Goal: Task Accomplishment & Management: Manage account settings

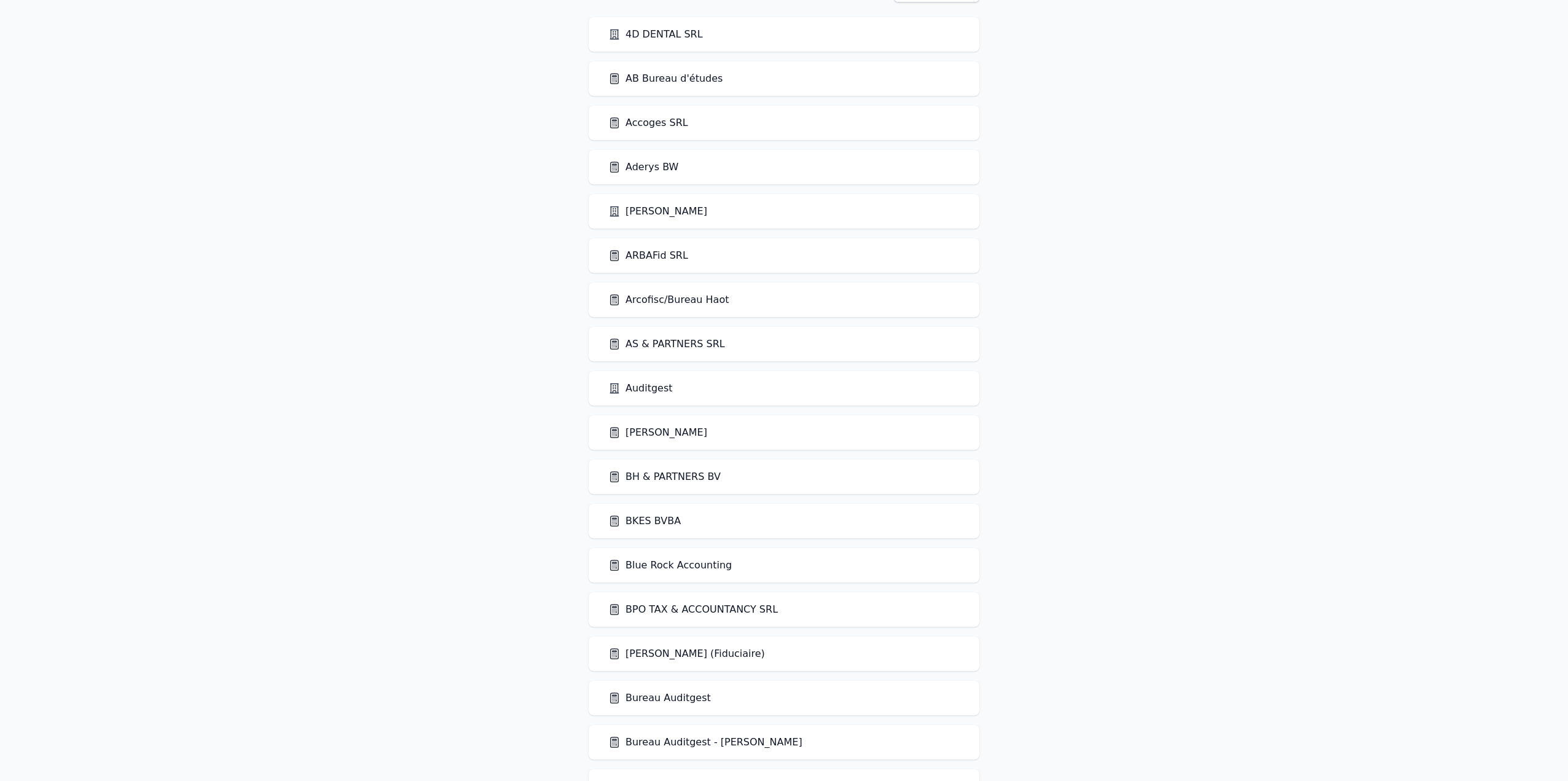
scroll to position [62, 0]
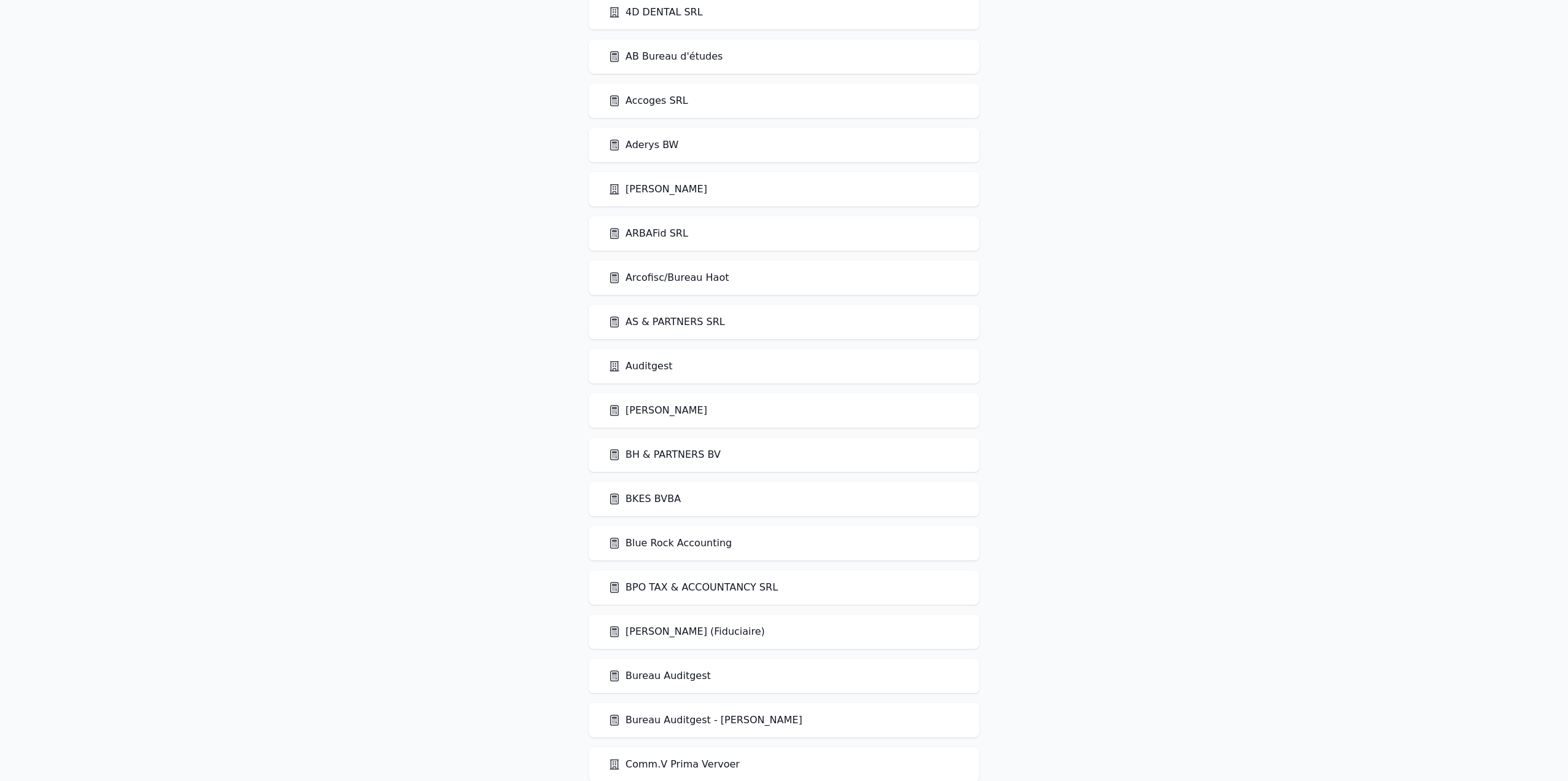
click at [697, 279] on link "Arcofisc/Bureau Haot" at bounding box center [668, 278] width 121 height 15
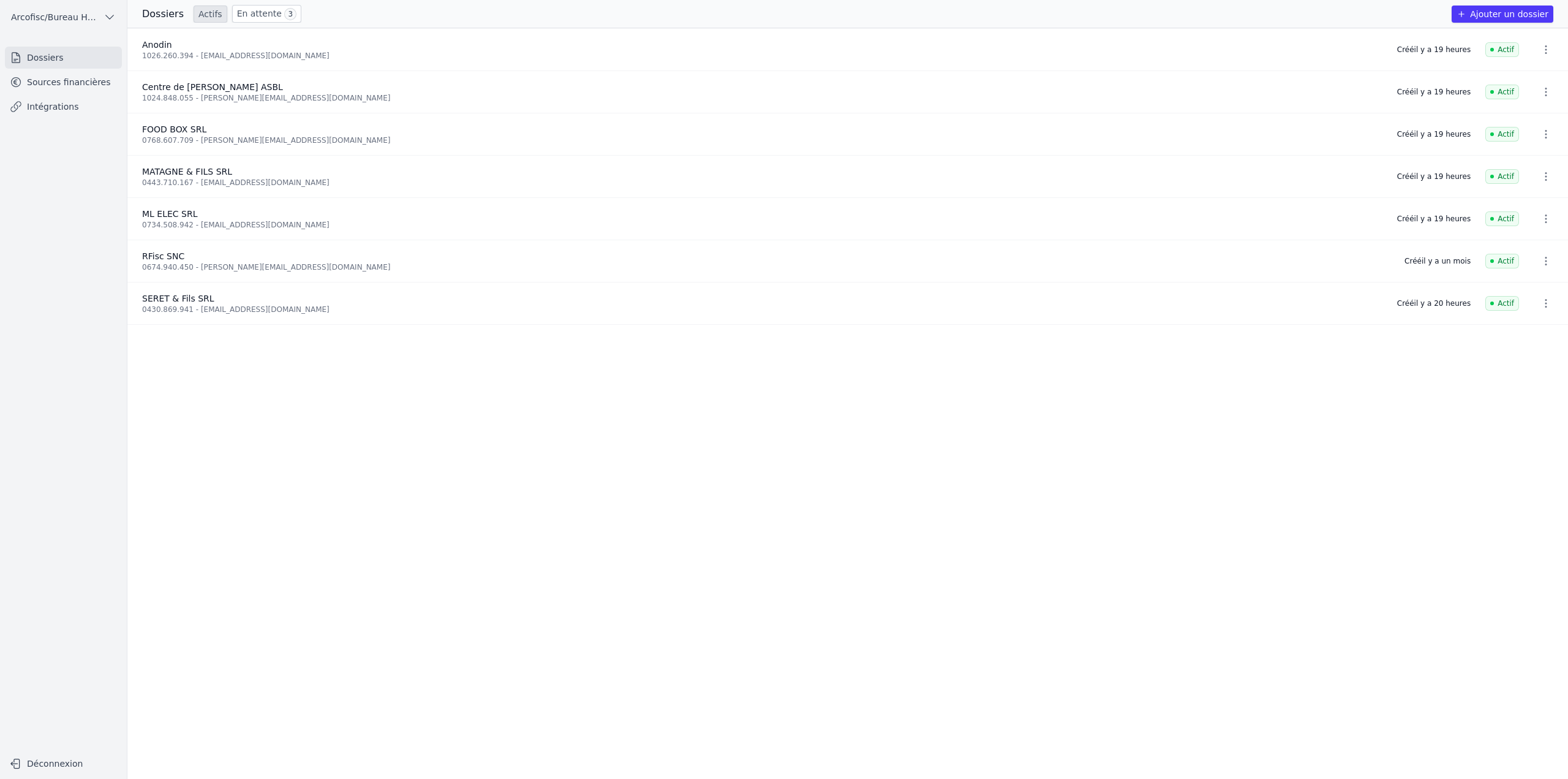
click at [262, 19] on link "En attente 3" at bounding box center [266, 14] width 69 height 18
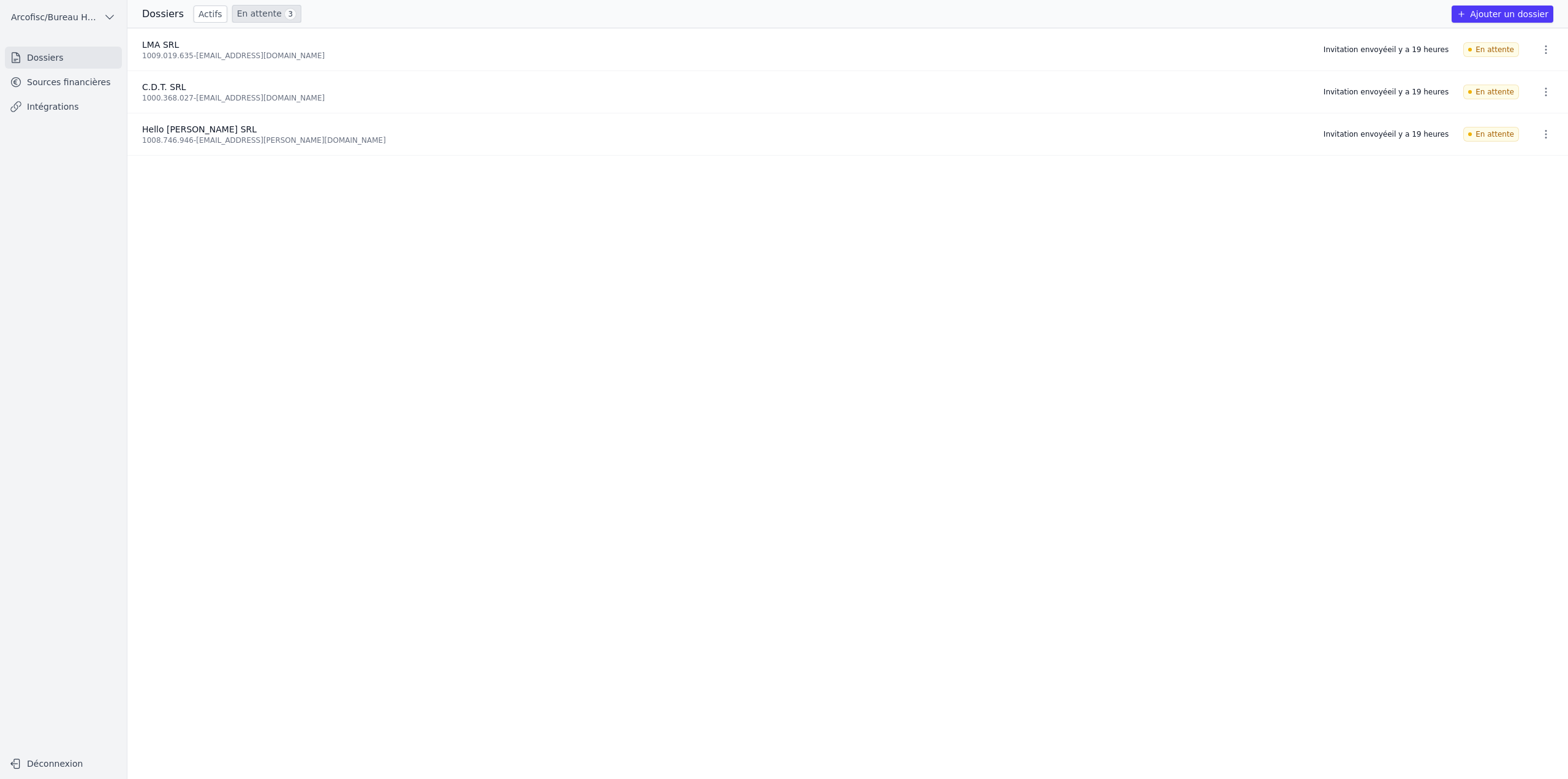
click at [193, 11] on link "Actifs" at bounding box center [210, 14] width 33 height 18
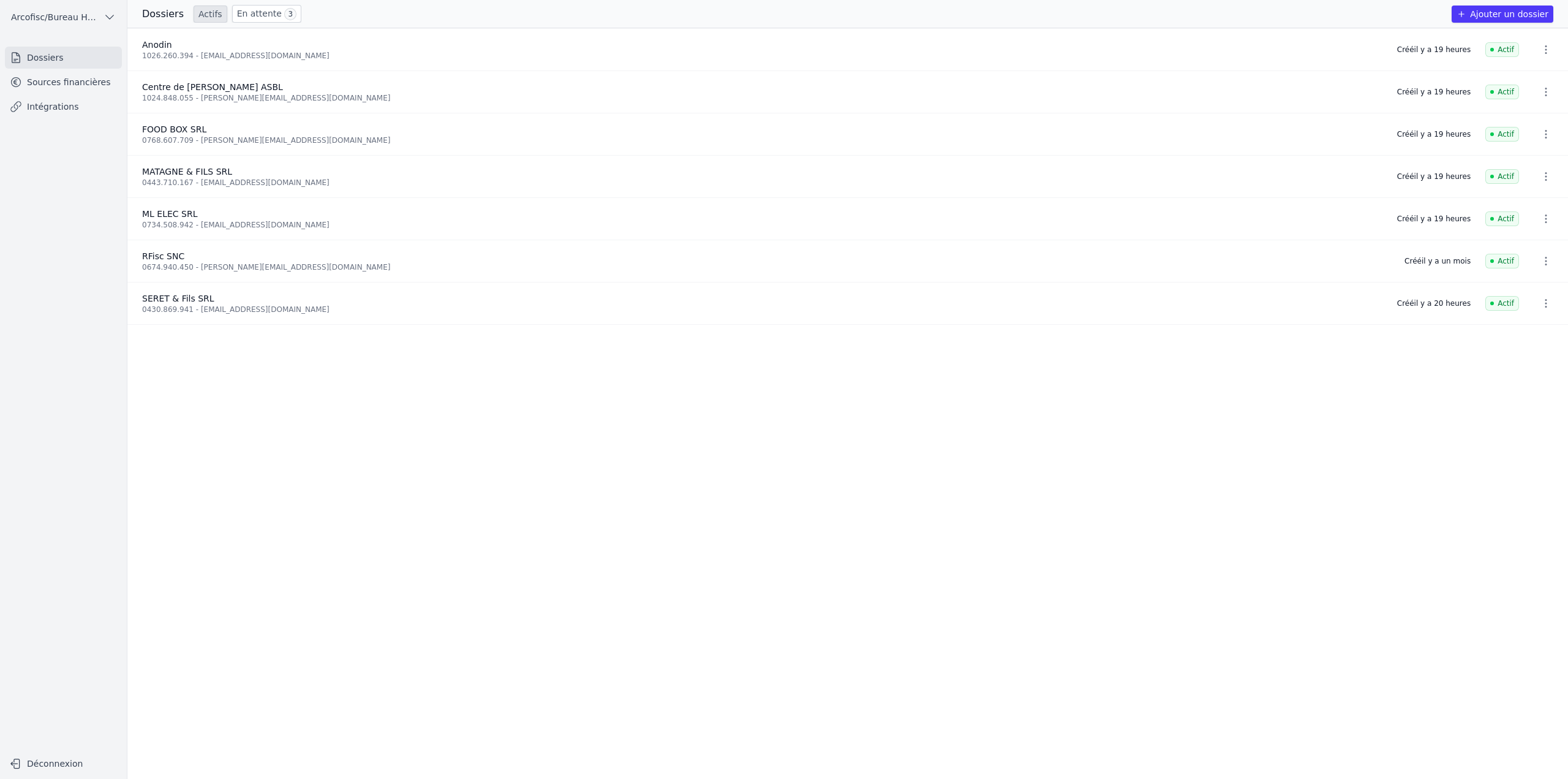
click at [243, 12] on link "En attente 3" at bounding box center [266, 14] width 69 height 18
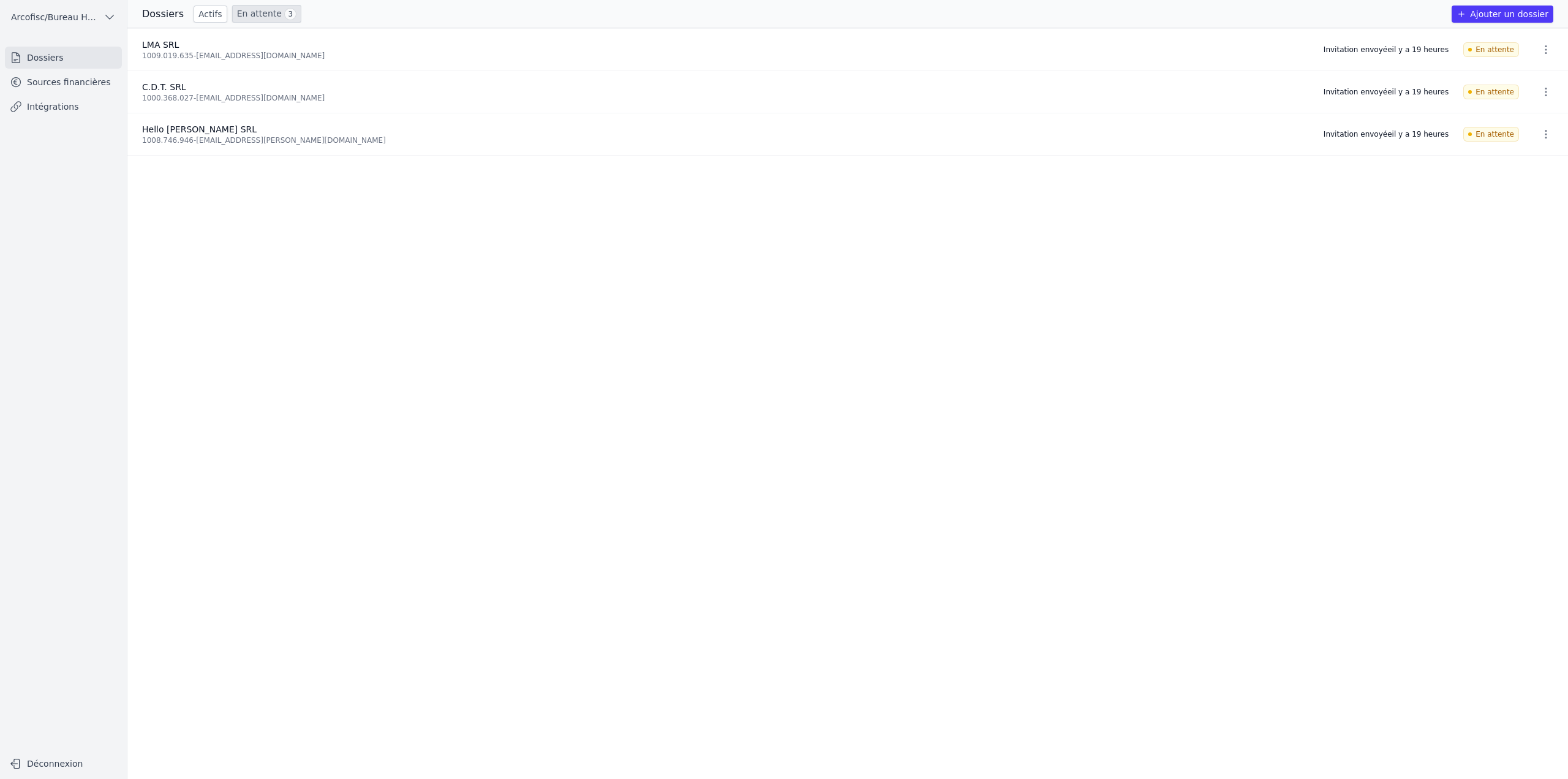
click at [202, 13] on link "Actifs" at bounding box center [210, 14] width 33 height 18
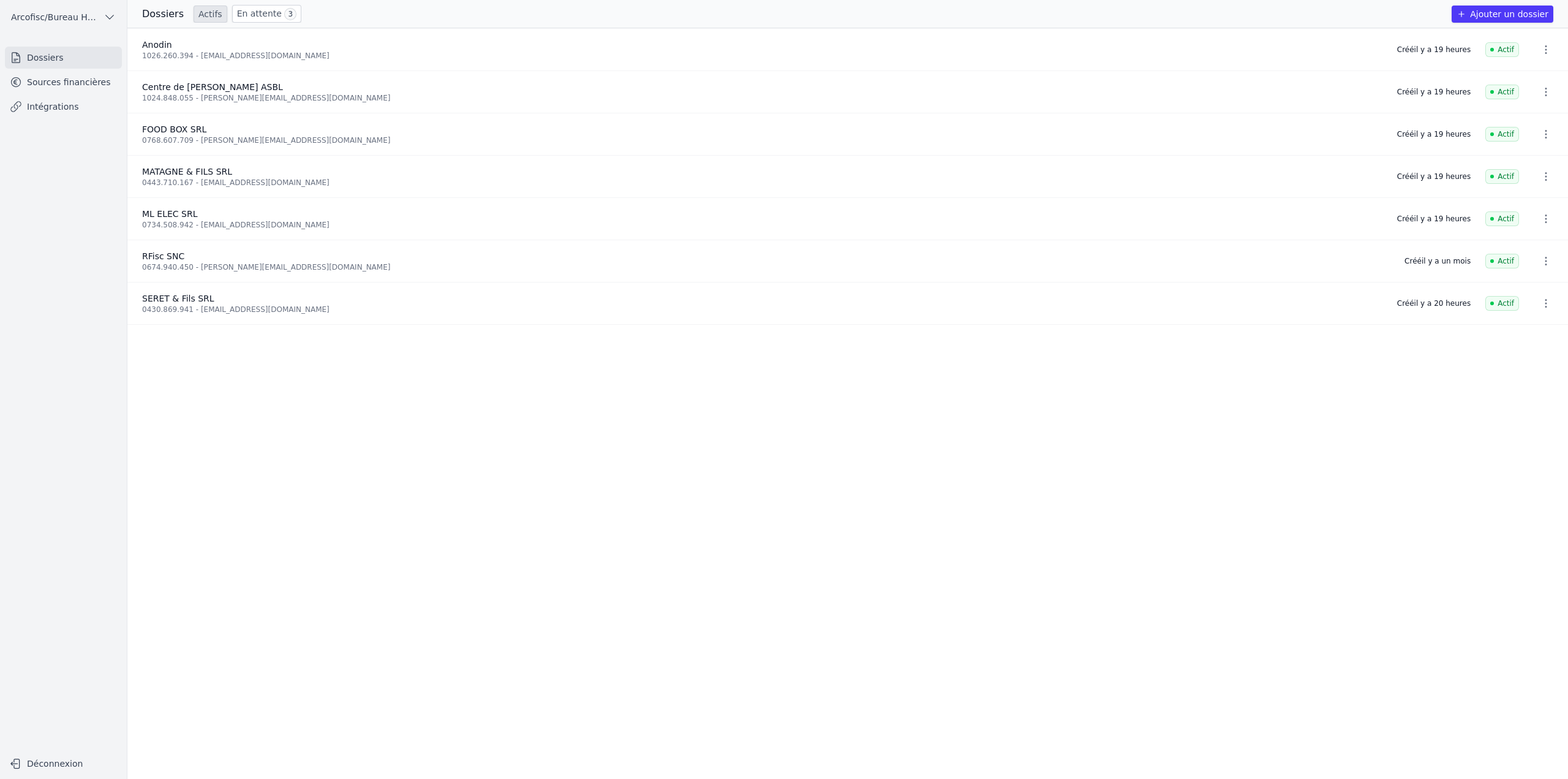
click at [259, 18] on link "En attente 3" at bounding box center [266, 14] width 69 height 18
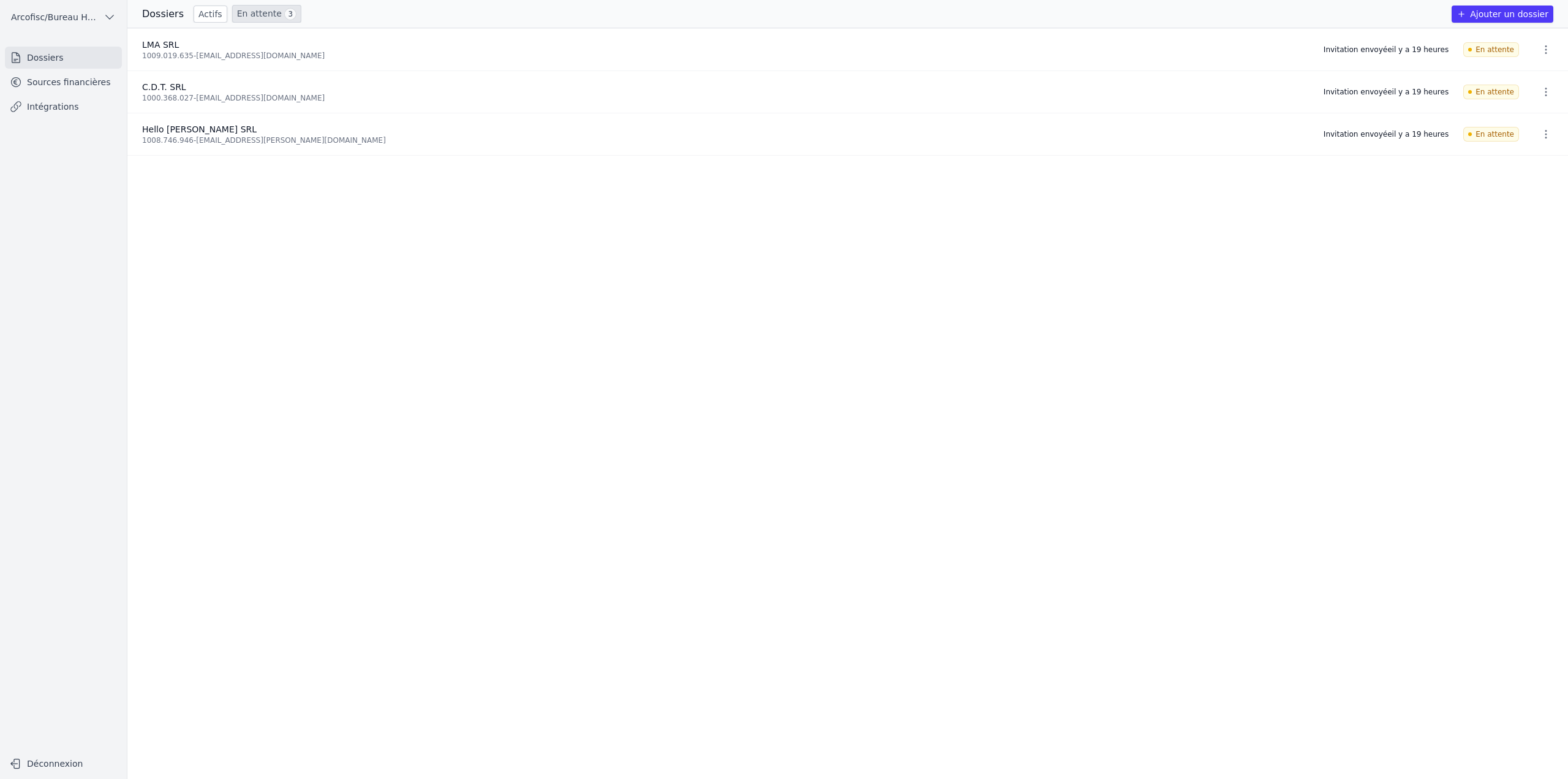
click at [193, 9] on link "Actifs" at bounding box center [210, 14] width 33 height 18
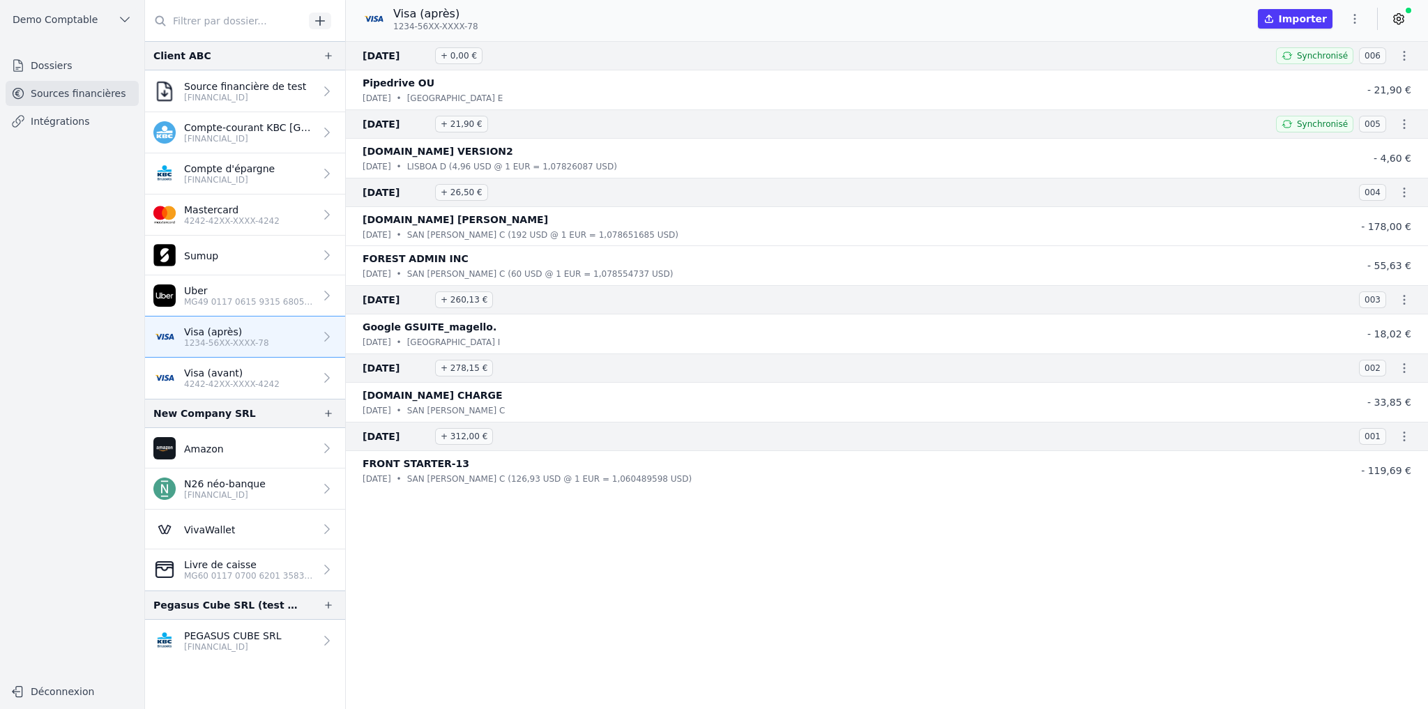
click at [61, 64] on link "Dossiers" at bounding box center [72, 65] width 133 height 25
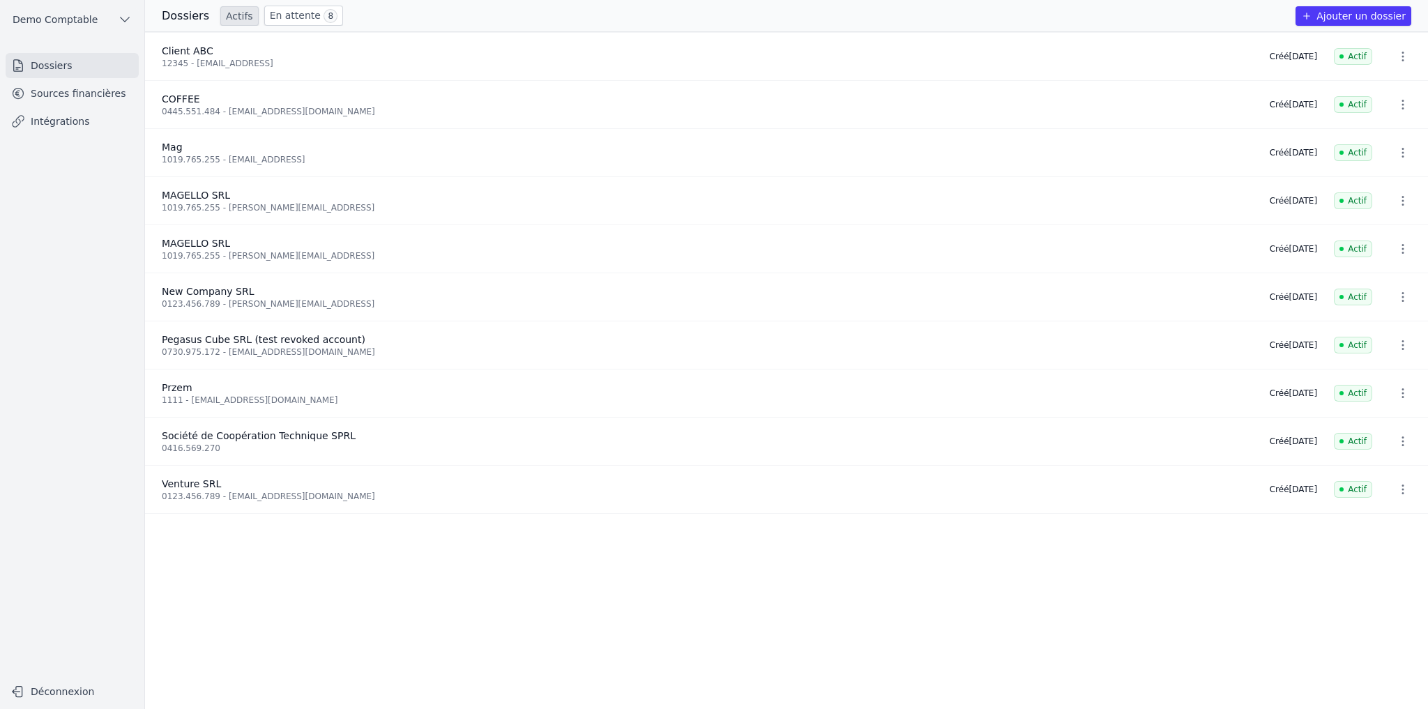
click at [1377, 14] on button "Ajouter un dossier" at bounding box center [1353, 16] width 116 height 20
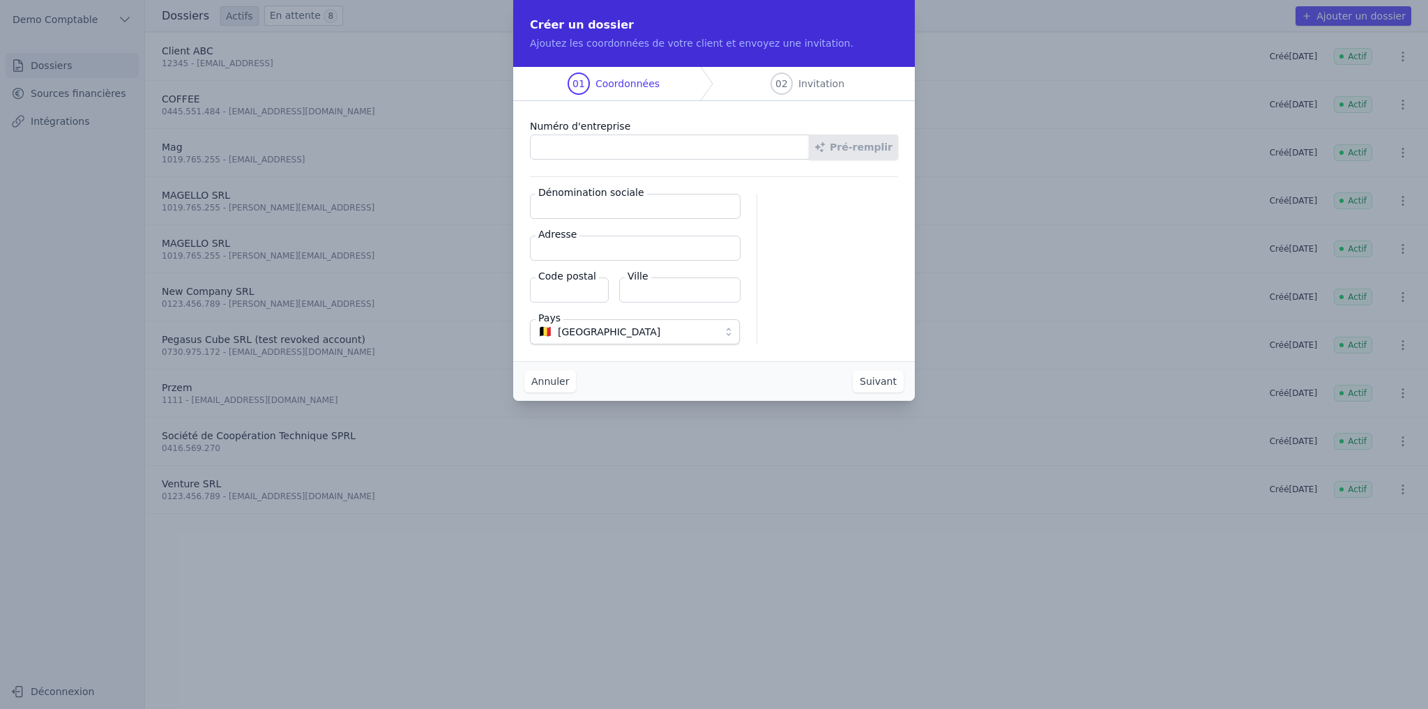
click at [643, 149] on input "Numéro d'entreprise" at bounding box center [670, 147] width 280 height 25
drag, startPoint x: 578, startPoint y: 147, endPoint x: 682, endPoint y: 157, distance: 104.3
click at [674, 157] on input "1019.975.255" at bounding box center [670, 147] width 280 height 25
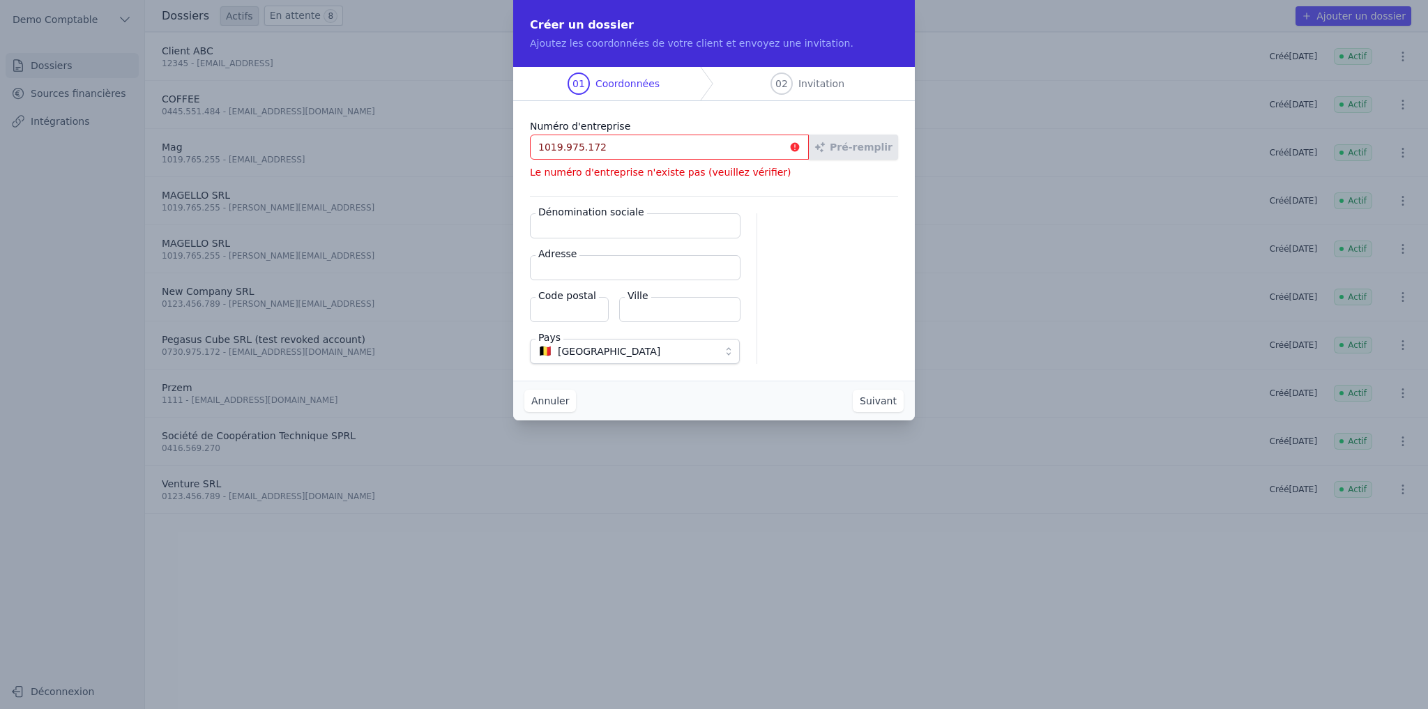
click at [860, 236] on div at bounding box center [836, 288] width 124 height 151
drag, startPoint x: 580, startPoint y: 148, endPoint x: 647, endPoint y: 148, distance: 66.9
click at [647, 148] on input "1019.975.172" at bounding box center [669, 147] width 279 height 25
drag, startPoint x: 561, startPoint y: 150, endPoint x: 575, endPoint y: 148, distance: 14.1
click at [575, 148] on input "1019.975.255" at bounding box center [669, 147] width 279 height 25
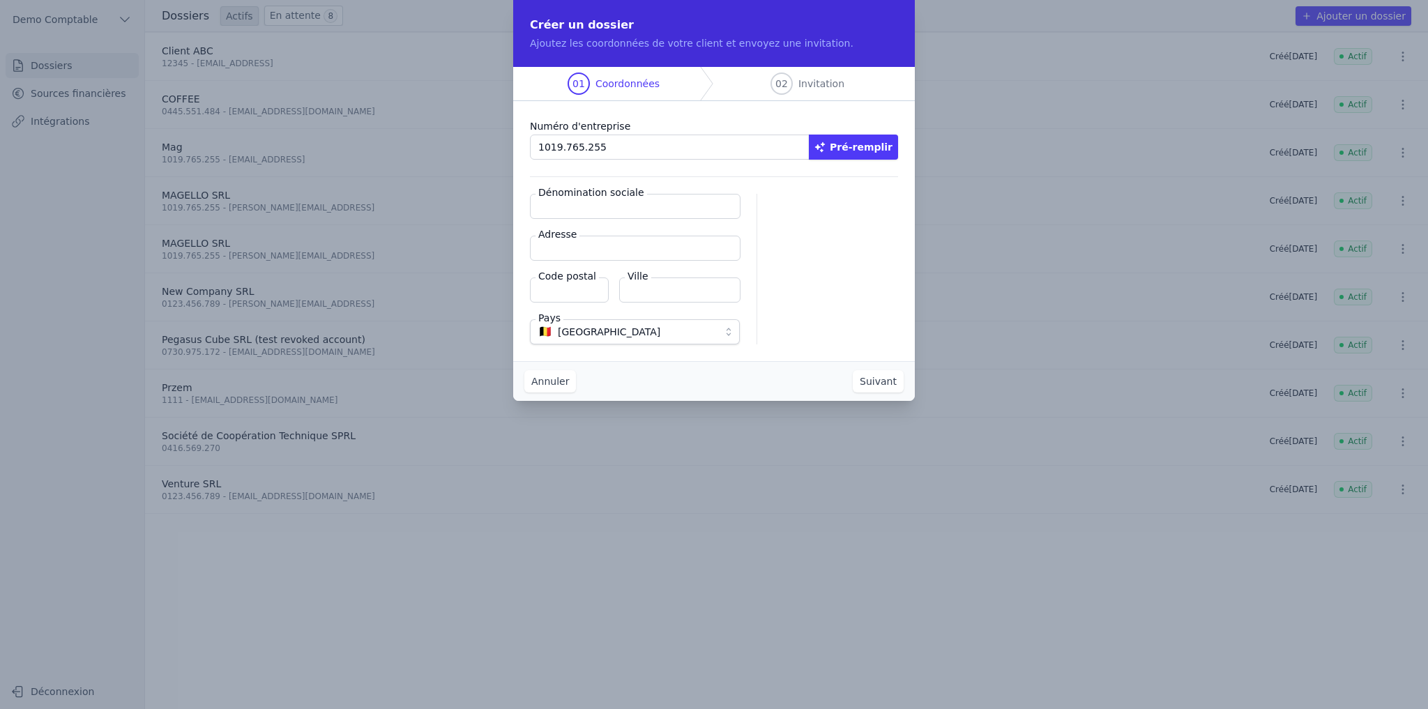
type input "1019.765.255"
click at [870, 151] on button "Pré-remplir" at bounding box center [853, 147] width 89 height 25
type input "MAGELLO SRL"
type input "Avenue du Derby 30/16"
type input "1050"
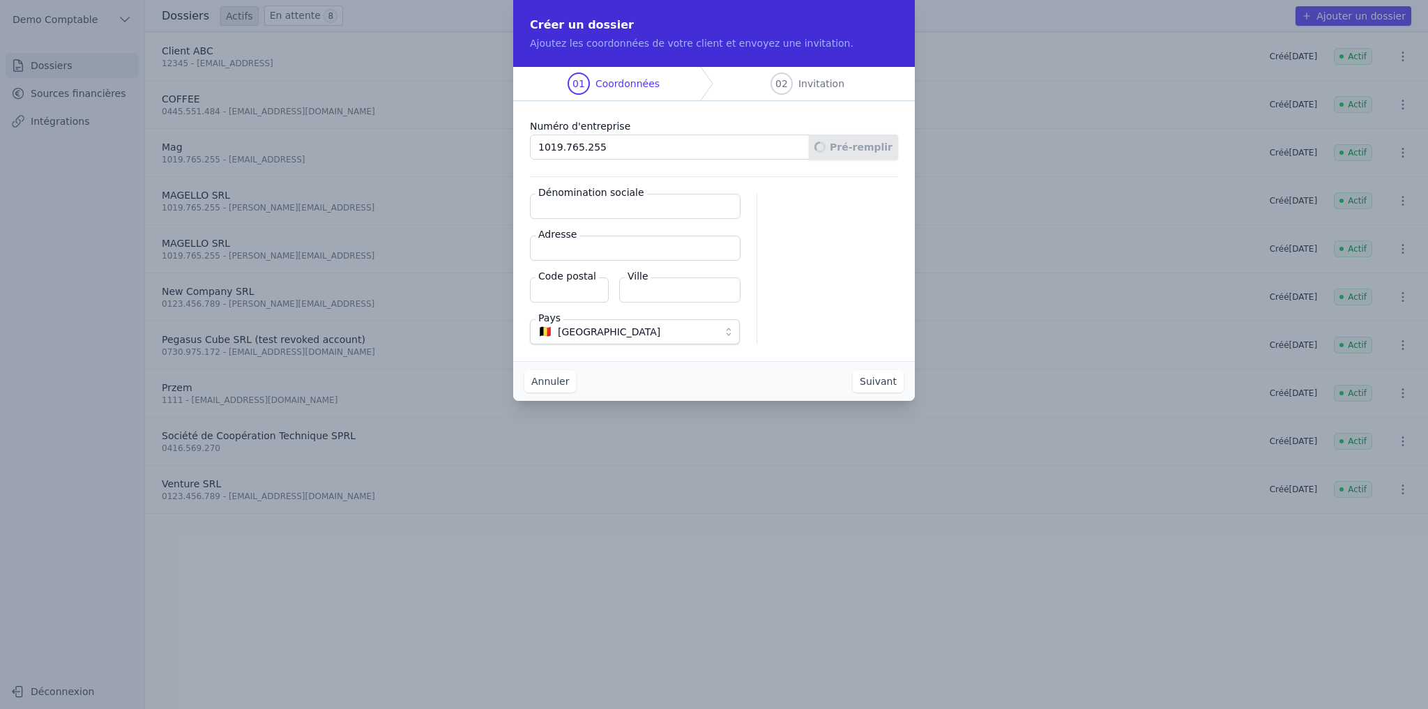
type input "Ixelles"
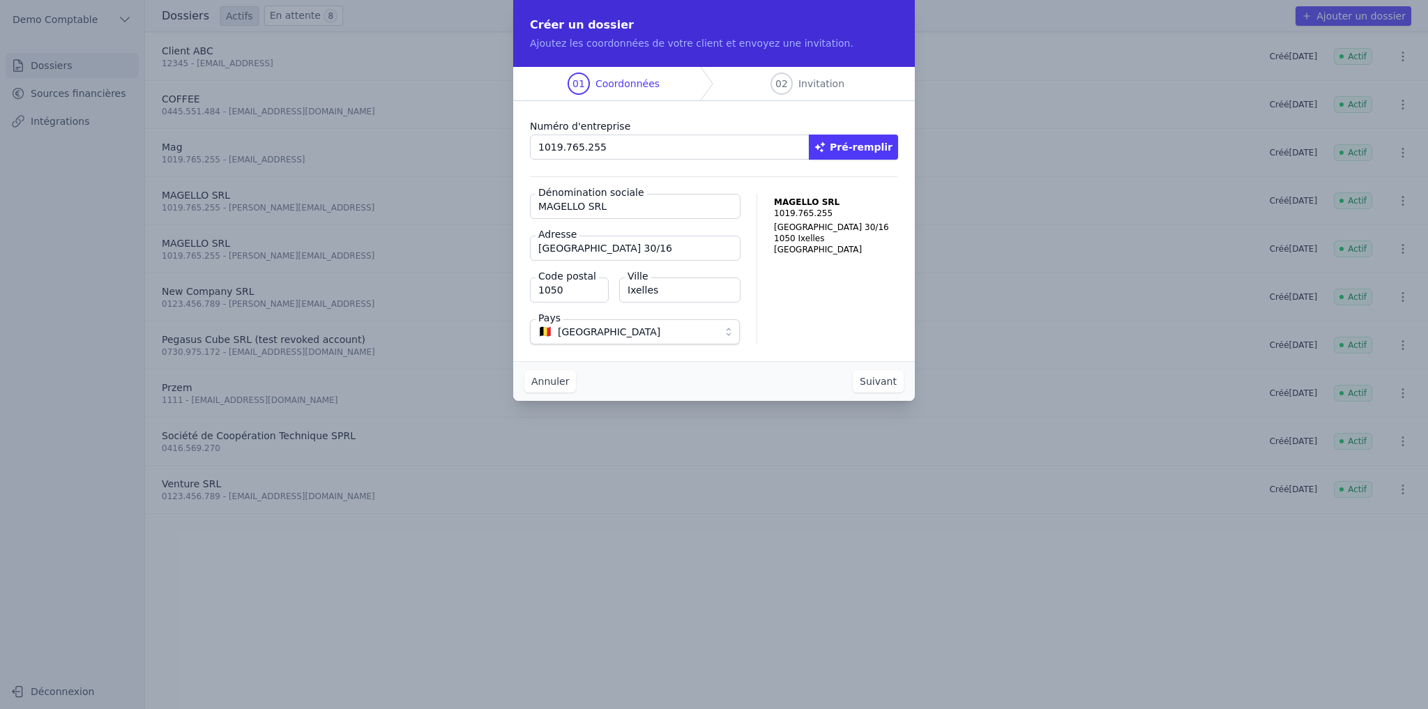
click at [871, 385] on button "Suivant" at bounding box center [877, 381] width 51 height 22
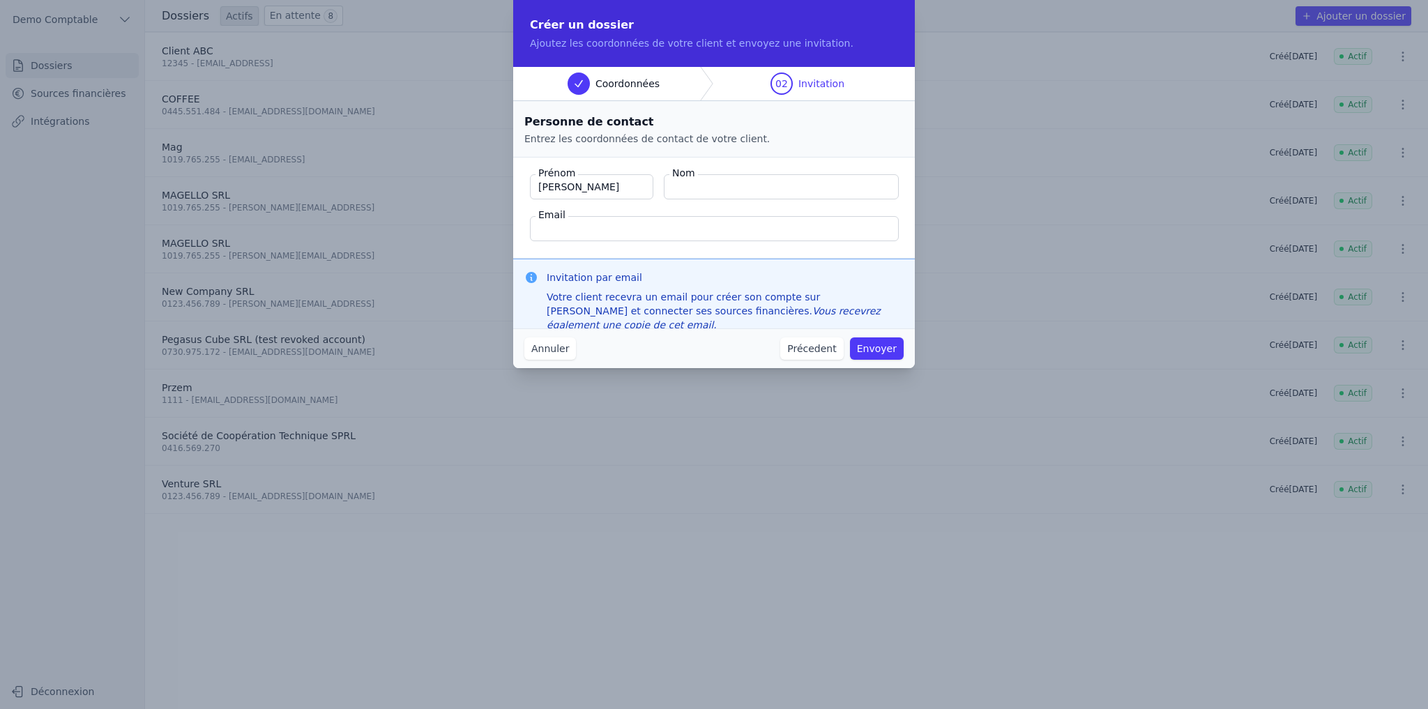
type input "Quentin"
type input "Roquet"
type input "quentin@magello.ai"
click at [719, 259] on div "Invitation par email Votre client recevra un email pour créer son compte sur Ma…" at bounding box center [713, 301] width 401 height 84
click at [564, 355] on button "Annuler" at bounding box center [550, 348] width 52 height 22
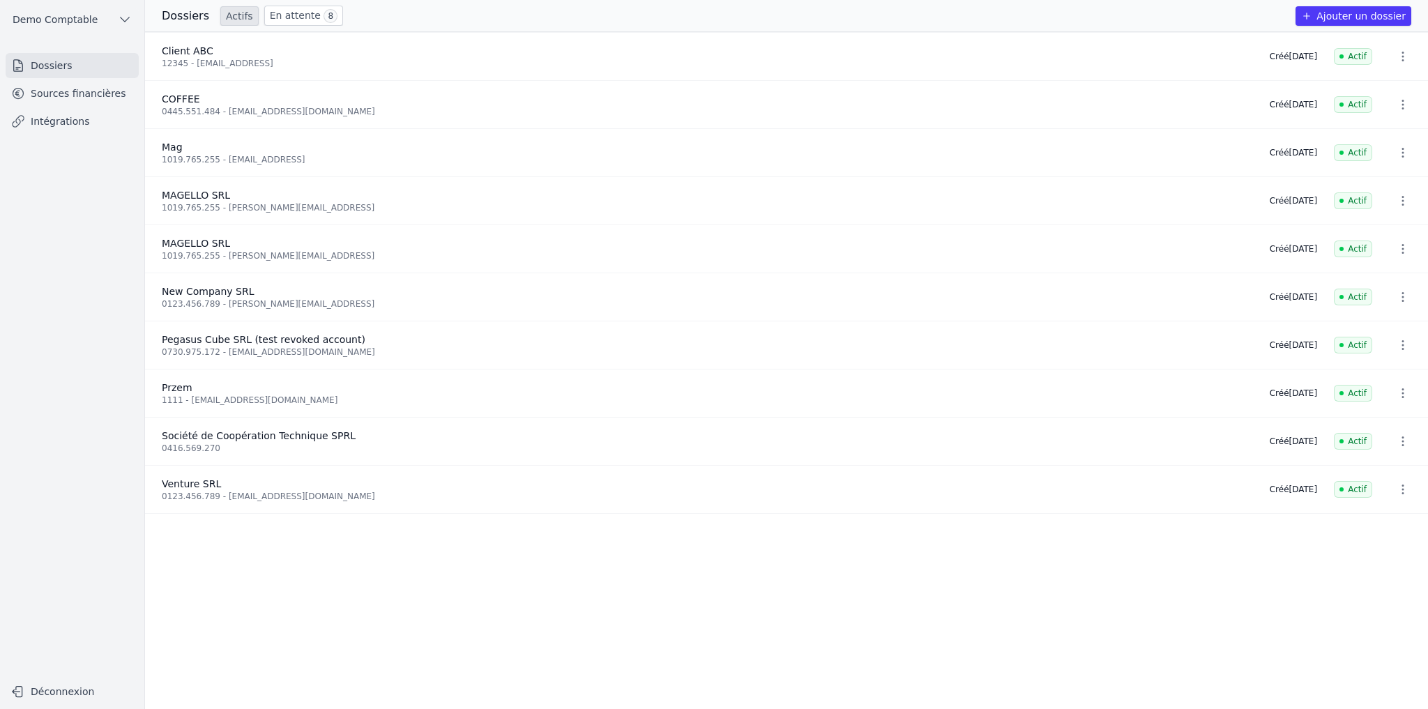
click at [84, 95] on link "Sources financières" at bounding box center [72, 93] width 133 height 25
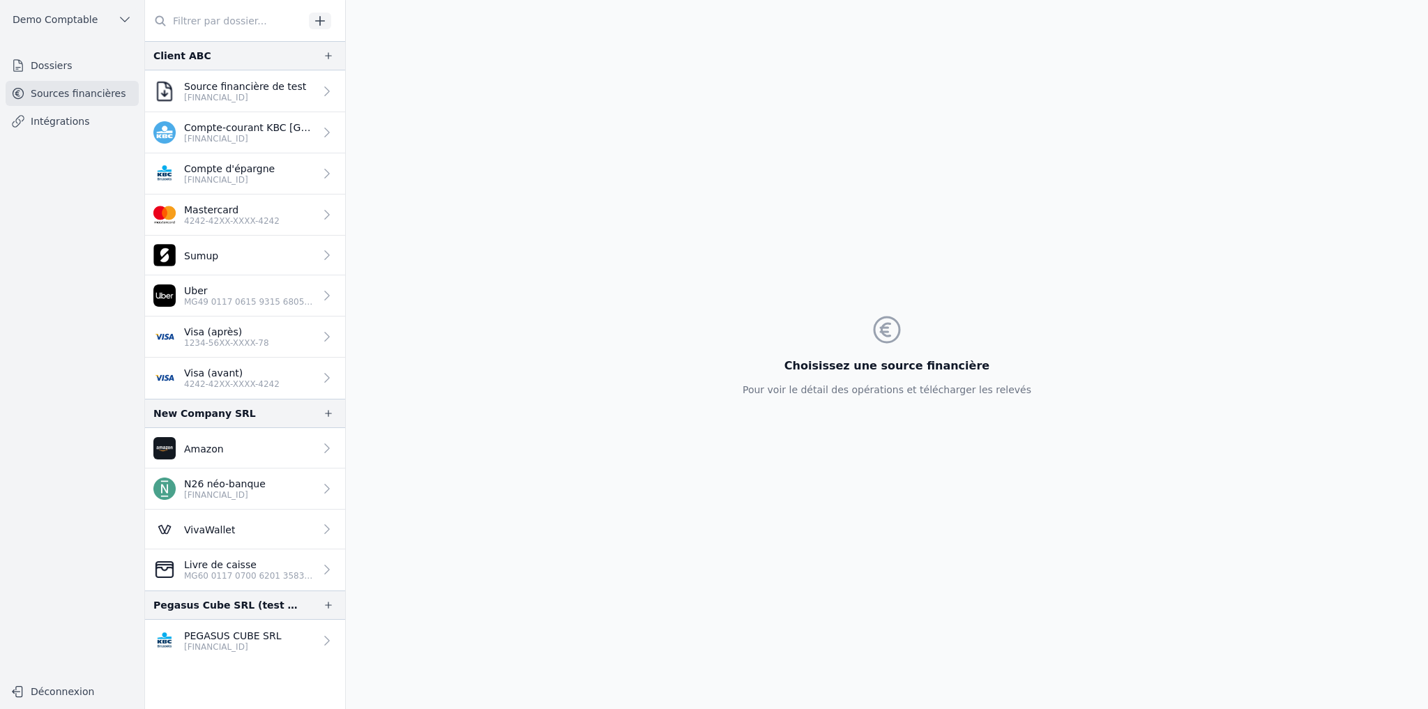
click at [231, 342] on p "1234-56XX-XXXX-78" at bounding box center [226, 342] width 85 height 11
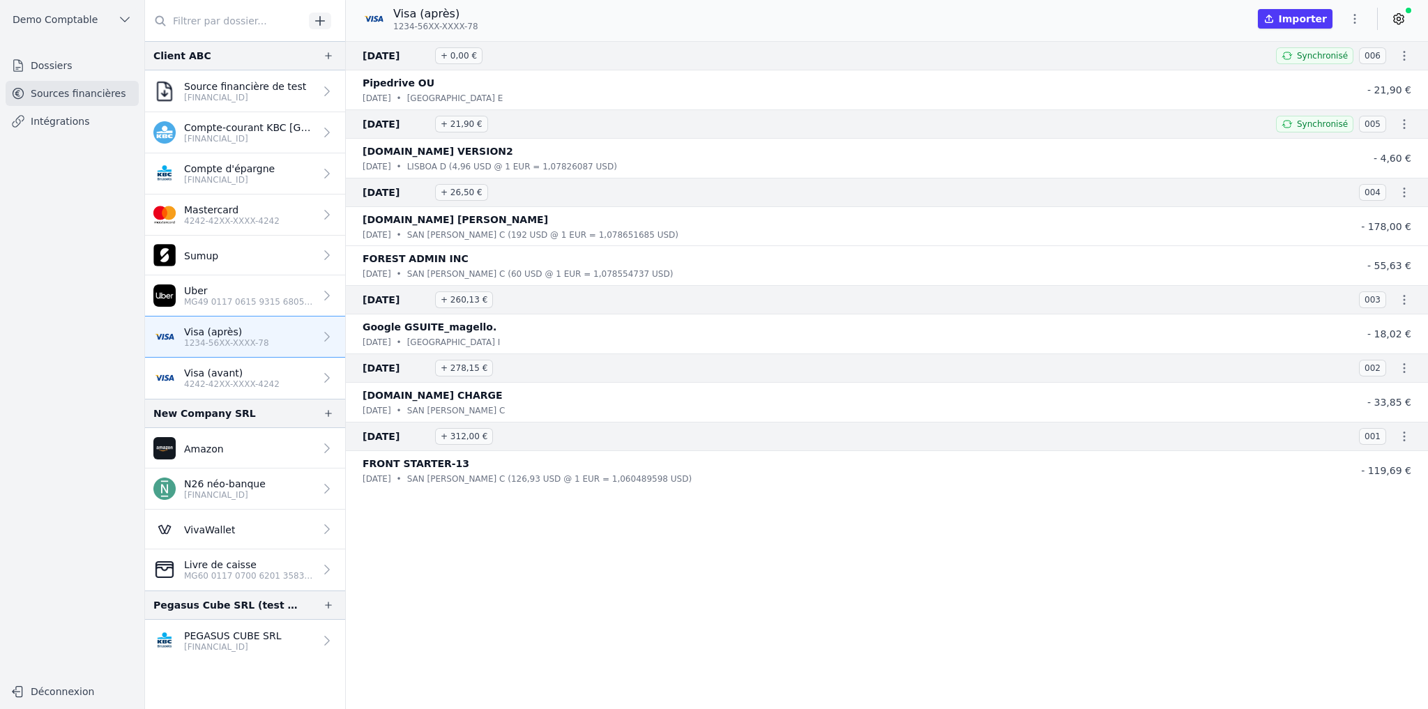
drag, startPoint x: 686, startPoint y: 595, endPoint x: 396, endPoint y: 54, distance: 613.1
click at [396, 54] on nav "12 avr. 2025 + 0,00 € Synchronisé 006 Pipedrive OU dim. 13/04 • Tallinn E - 21,…" at bounding box center [887, 375] width 1082 height 668
click at [519, 513] on nav "12 avr. 2025 + 0,00 € Synchronisé 006 Pipedrive OU dim. 13/04 • Tallinn E - 21,…" at bounding box center [887, 375] width 1082 height 668
click at [1395, 21] on icon at bounding box center [1398, 19] width 14 height 14
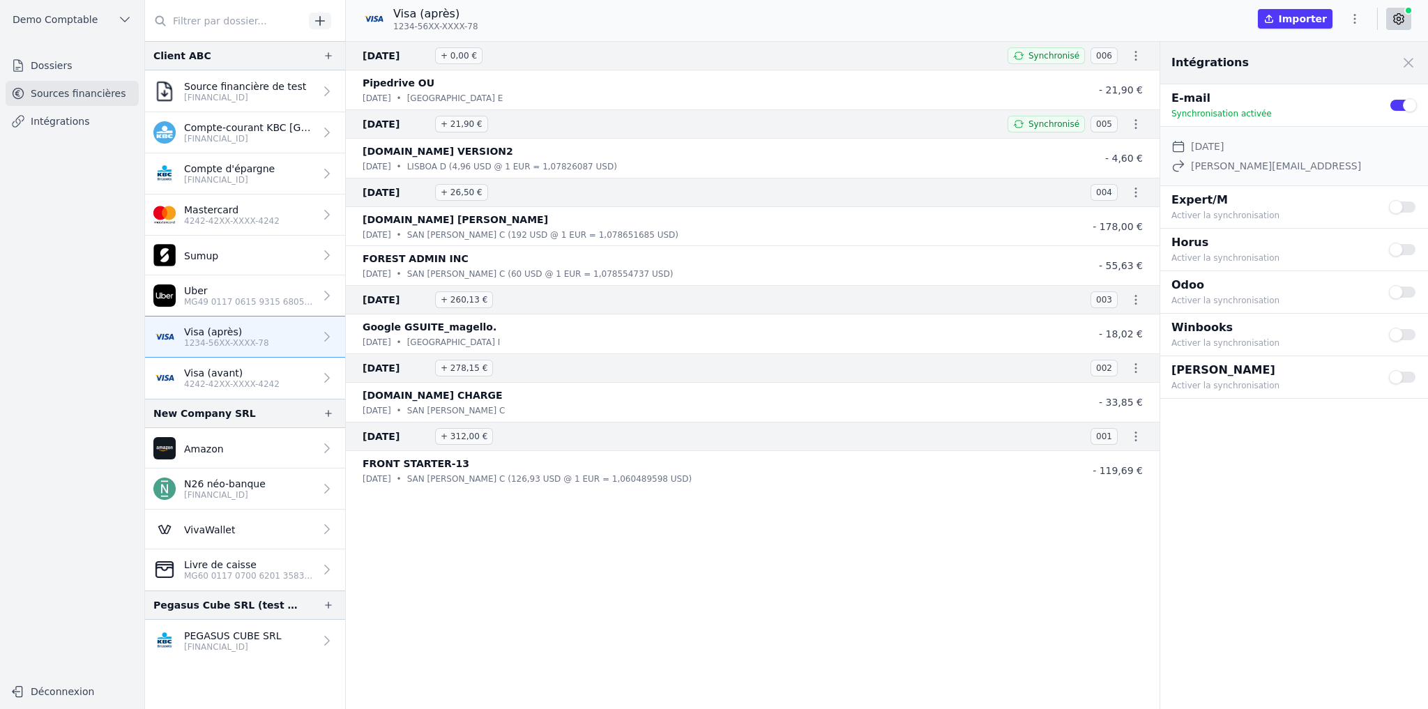
click at [1409, 335] on button "Use setting" at bounding box center [1402, 335] width 28 height 14
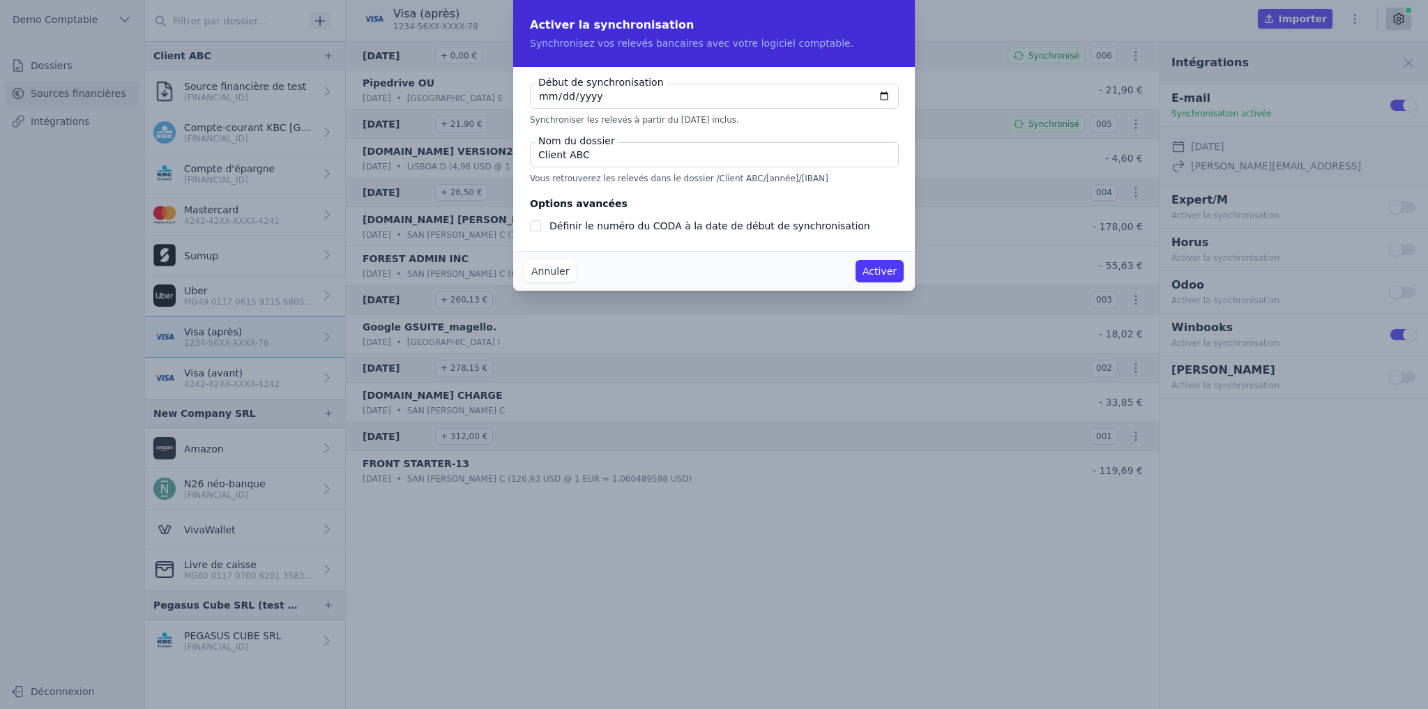
click at [543, 269] on button "Annuler" at bounding box center [550, 271] width 52 height 22
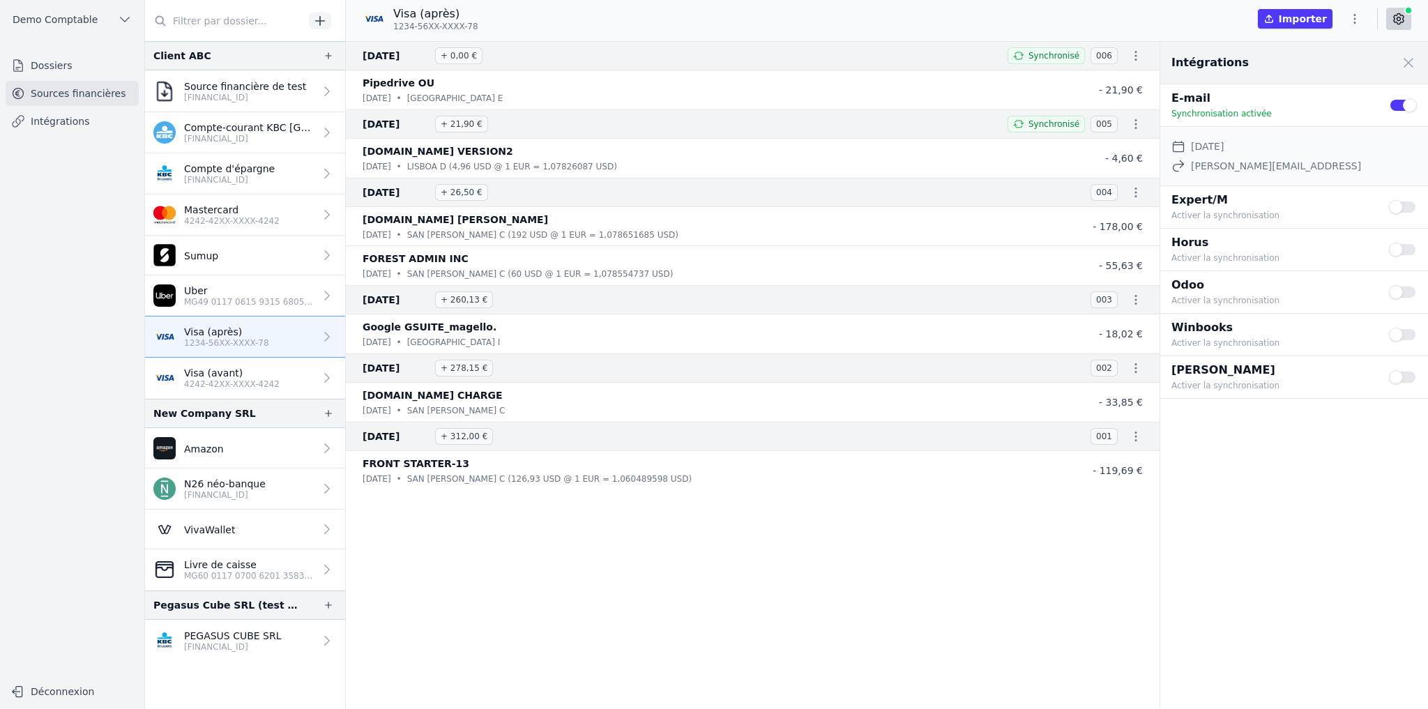
click at [1128, 193] on icon "button" at bounding box center [1135, 192] width 14 height 14
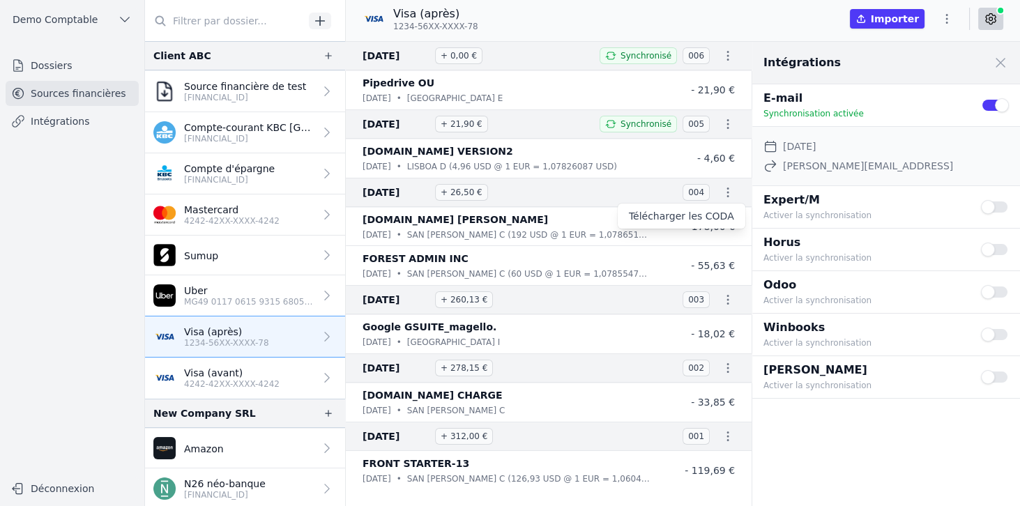
click at [725, 192] on div at bounding box center [510, 253] width 1020 height 506
click at [726, 124] on icon "button" at bounding box center [728, 124] width 14 height 14
click at [724, 196] on div at bounding box center [510, 253] width 1020 height 506
click at [951, 21] on icon "button" at bounding box center [947, 19] width 14 height 14
click at [899, 73] on button "Exporter" at bounding box center [913, 74] width 100 height 26
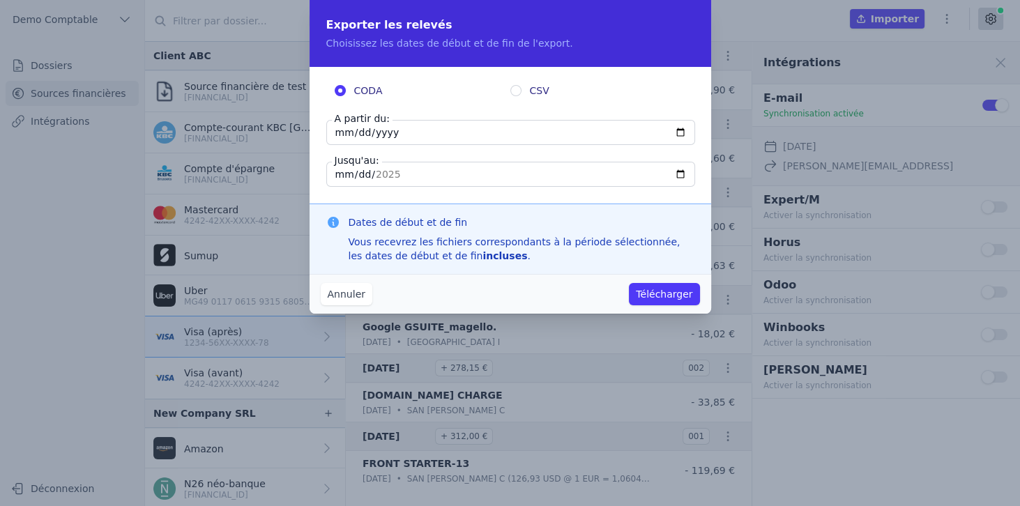
click at [376, 137] on input "2025-04-12" at bounding box center [510, 132] width 369 height 25
click at [358, 300] on button "Annuler" at bounding box center [347, 294] width 52 height 22
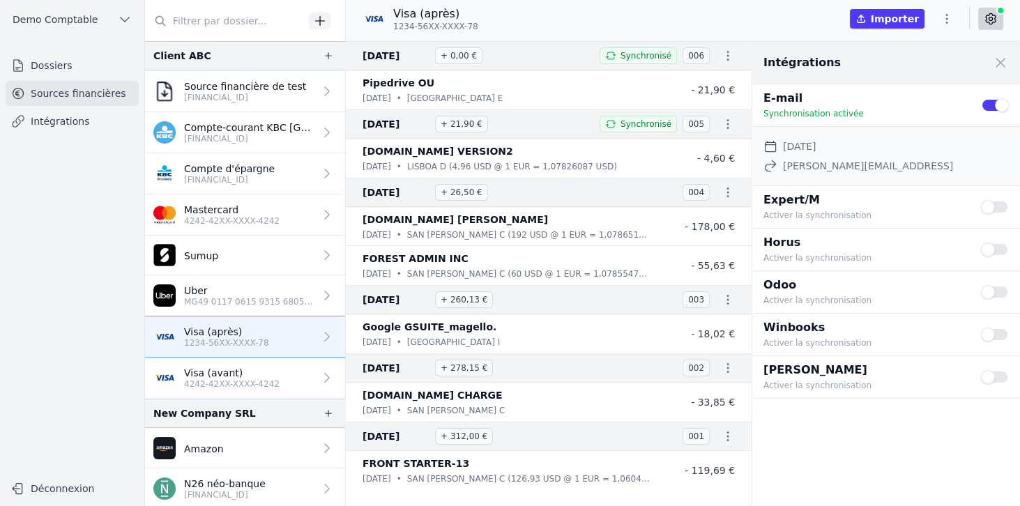
click at [68, 123] on link "Intégrations" at bounding box center [72, 121] width 133 height 25
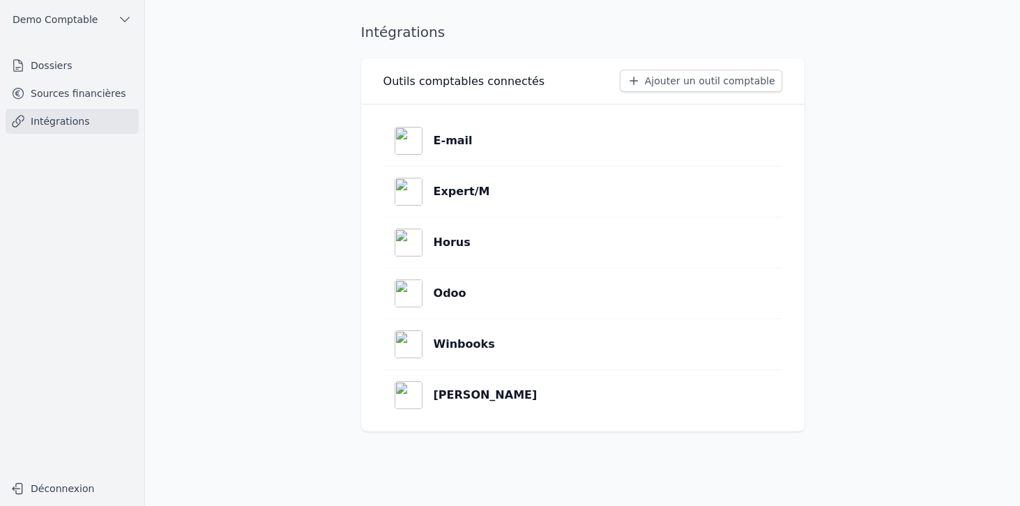
click at [473, 339] on p "Winbooks" at bounding box center [464, 344] width 61 height 17
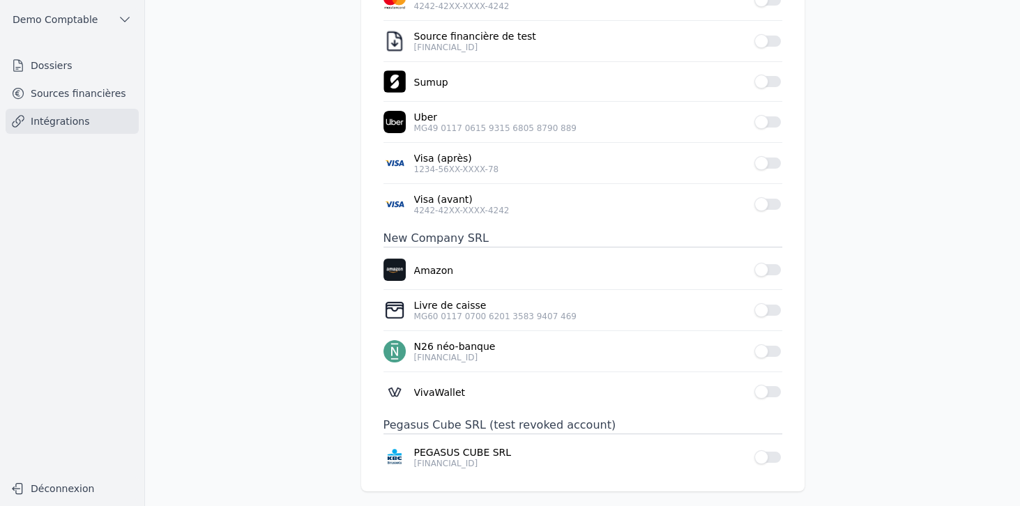
scroll to position [254, 0]
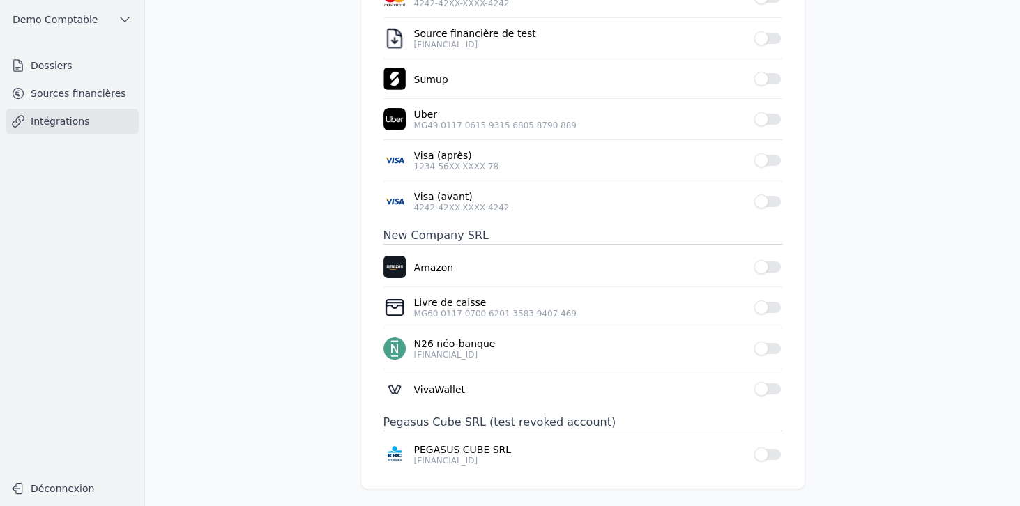
click at [767, 158] on button "Use setting" at bounding box center [768, 160] width 28 height 14
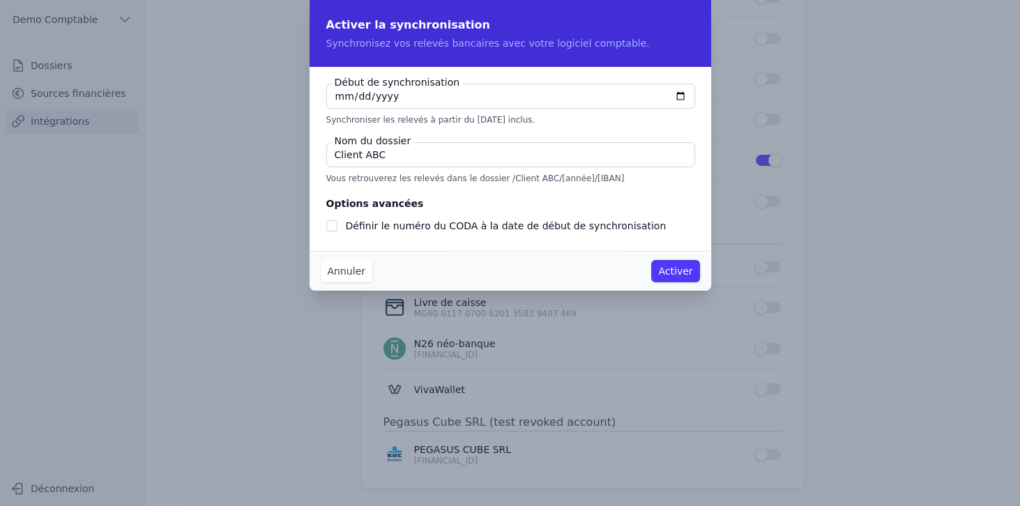
click at [343, 95] on input "2025-09-02" at bounding box center [510, 96] width 369 height 25
checkbox input "false"
click at [372, 96] on input "2025-01-01" at bounding box center [510, 96] width 369 height 25
type input "2024-01-01"
click at [429, 126] on fieldset "Début de synchronisation 2024-01-01 Synchroniser les relevés à partir du 01/01/…" at bounding box center [510, 159] width 368 height 151
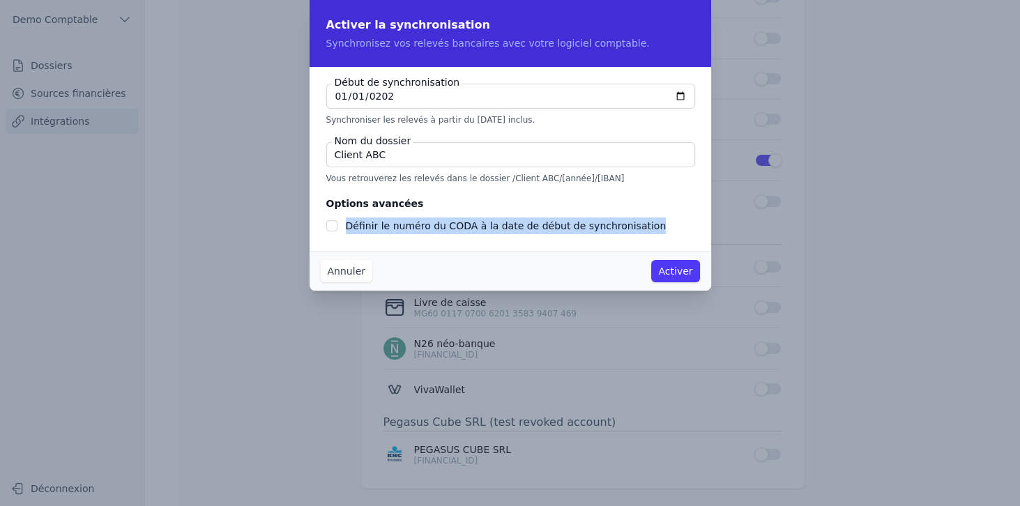
drag, startPoint x: 349, startPoint y: 227, endPoint x: 626, endPoint y: 229, distance: 277.4
click at [626, 229] on label "Définir le numéro du CODA à la date de début de synchronisation" at bounding box center [506, 225] width 321 height 11
click at [346, 273] on button "Annuler" at bounding box center [347, 271] width 52 height 22
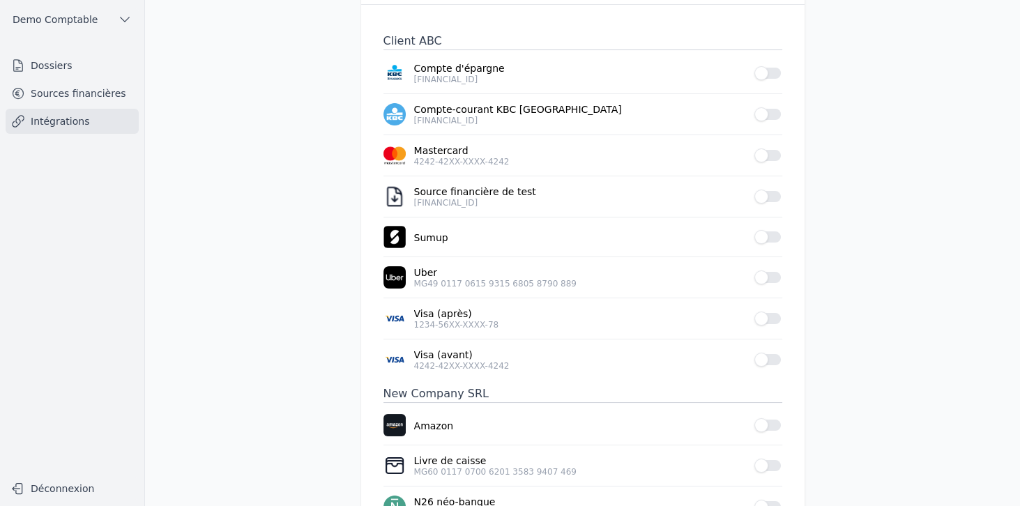
scroll to position [95, 0]
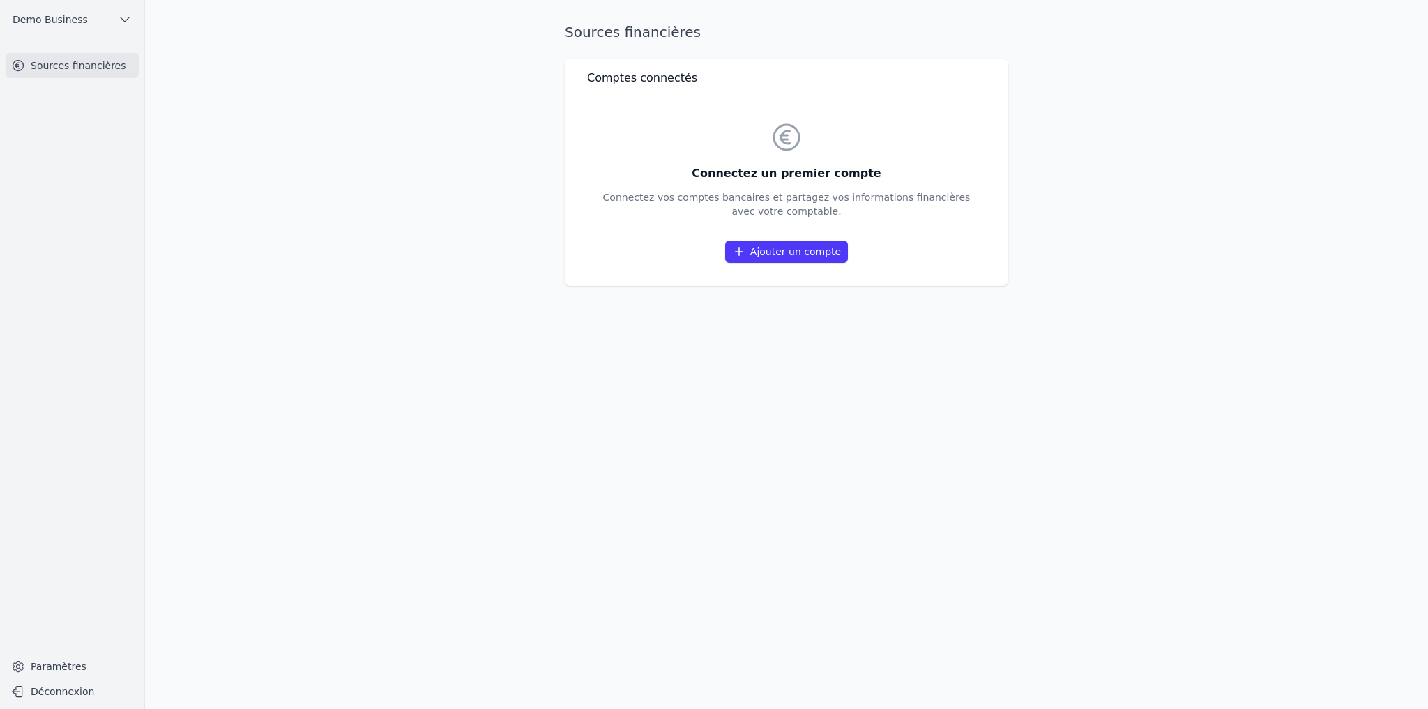
drag, startPoint x: 661, startPoint y: 89, endPoint x: 979, endPoint y: 296, distance: 379.5
click at [979, 296] on div "Sources financières Comptes connectés Connectez un premier compte Connectez vos…" at bounding box center [786, 354] width 488 height 664
click at [954, 301] on div "Sources financières Comptes connectés Connectez un premier compte Connectez vos…" at bounding box center [786, 354] width 488 height 664
click at [775, 254] on link "Ajouter un compte" at bounding box center [786, 251] width 123 height 22
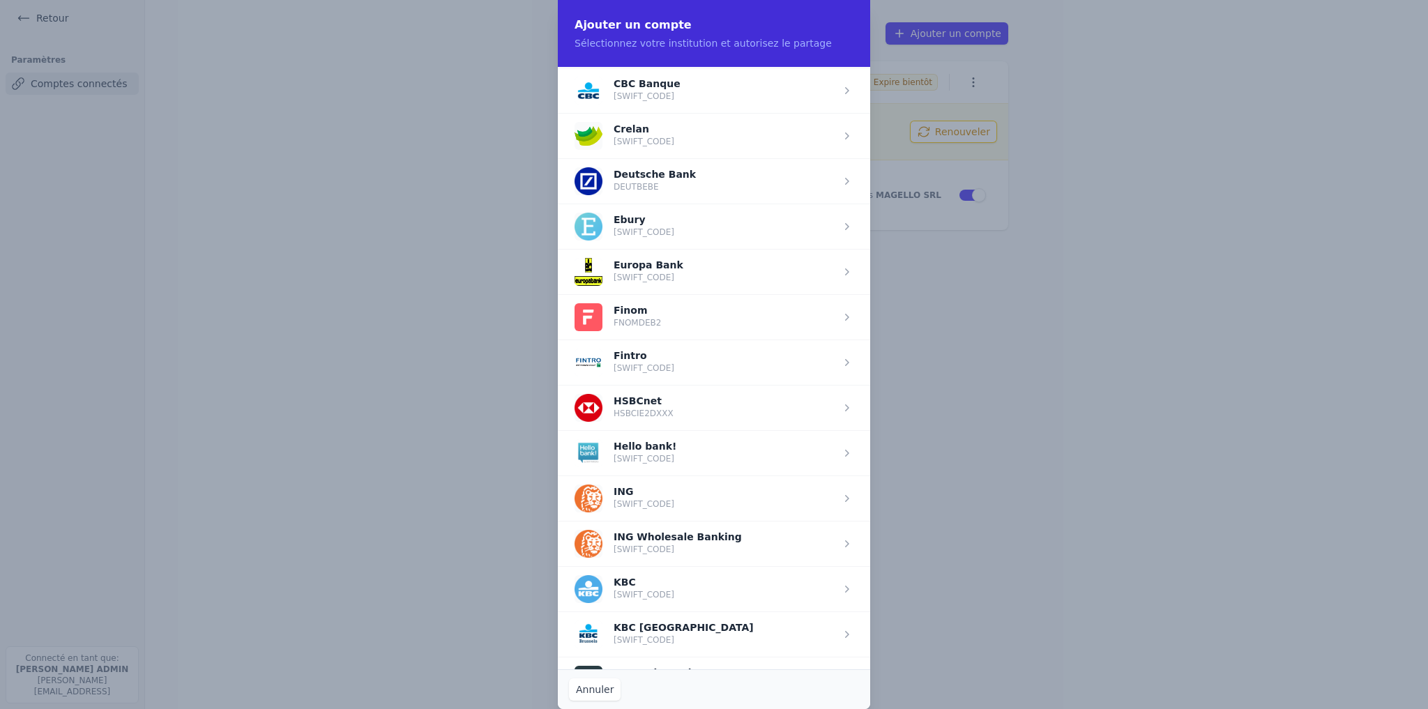
scroll to position [669, 0]
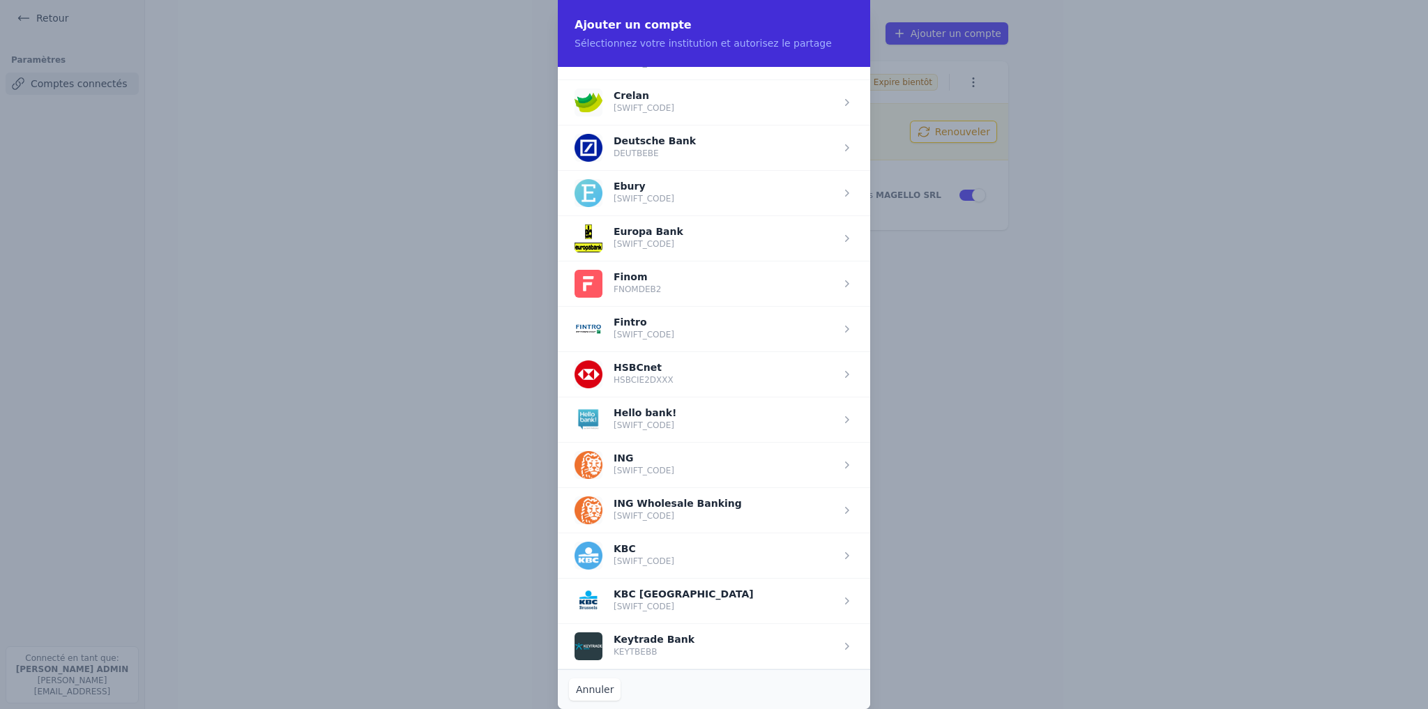
click at [642, 583] on span "button" at bounding box center [714, 600] width 312 height 45
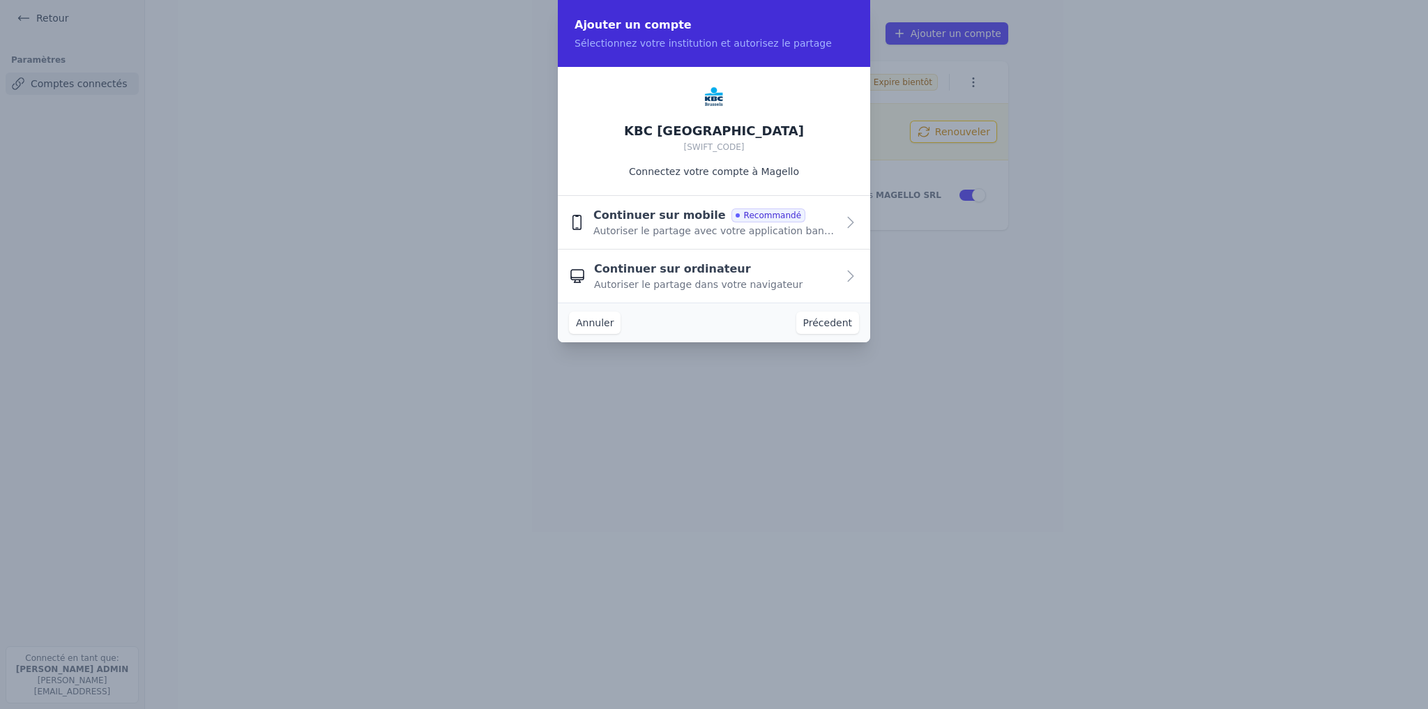
scroll to position [0, 0]
click at [653, 230] on span "Autoriser le partage avec votre application bancaire" at bounding box center [714, 231] width 243 height 14
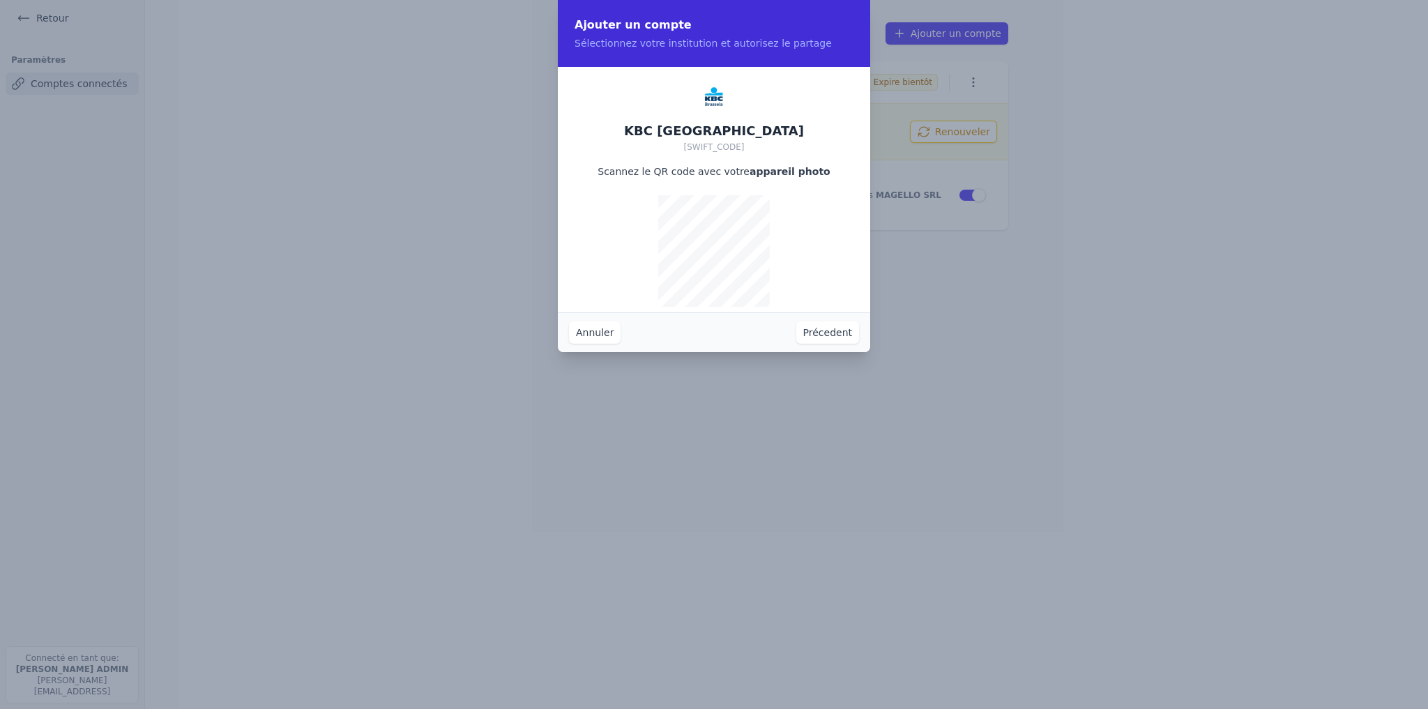
click at [811, 335] on button "Précedent" at bounding box center [827, 332] width 63 height 22
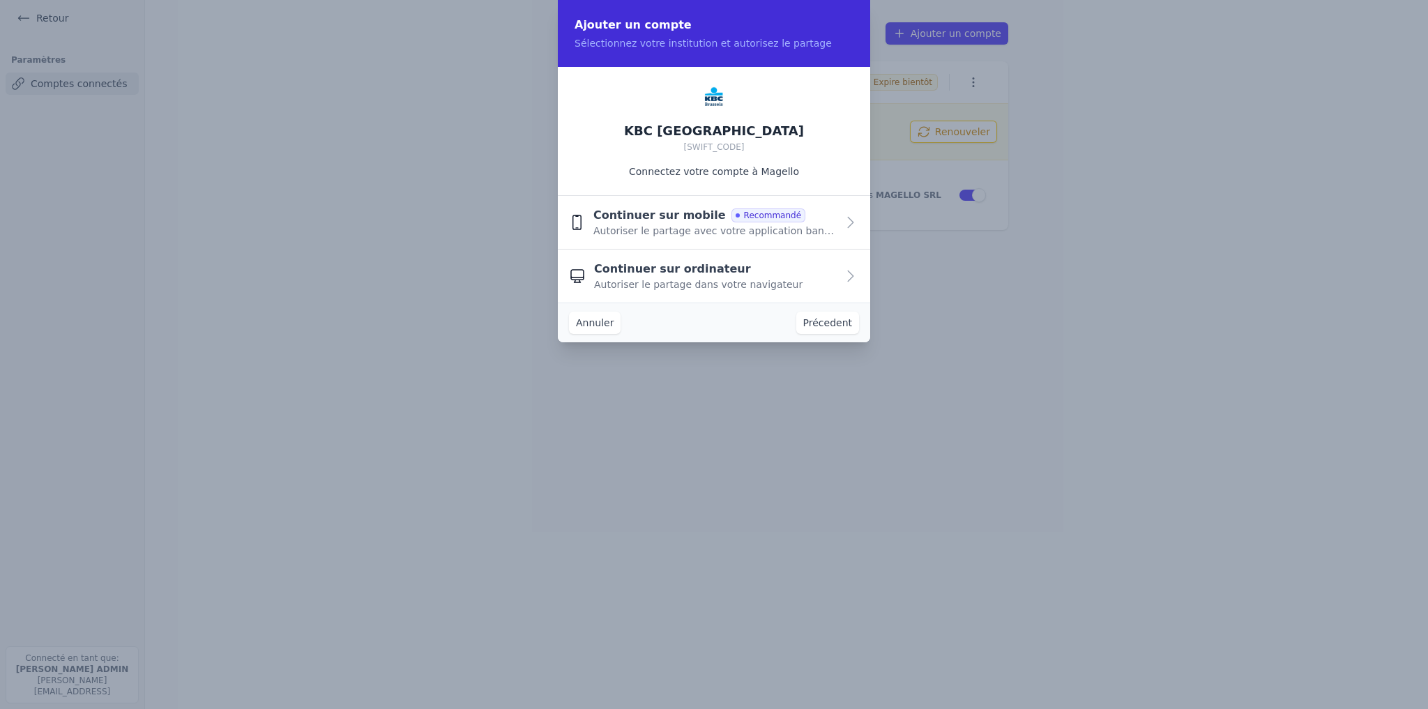
click at [661, 269] on span "Continuer sur ordinateur" at bounding box center [672, 269] width 157 height 17
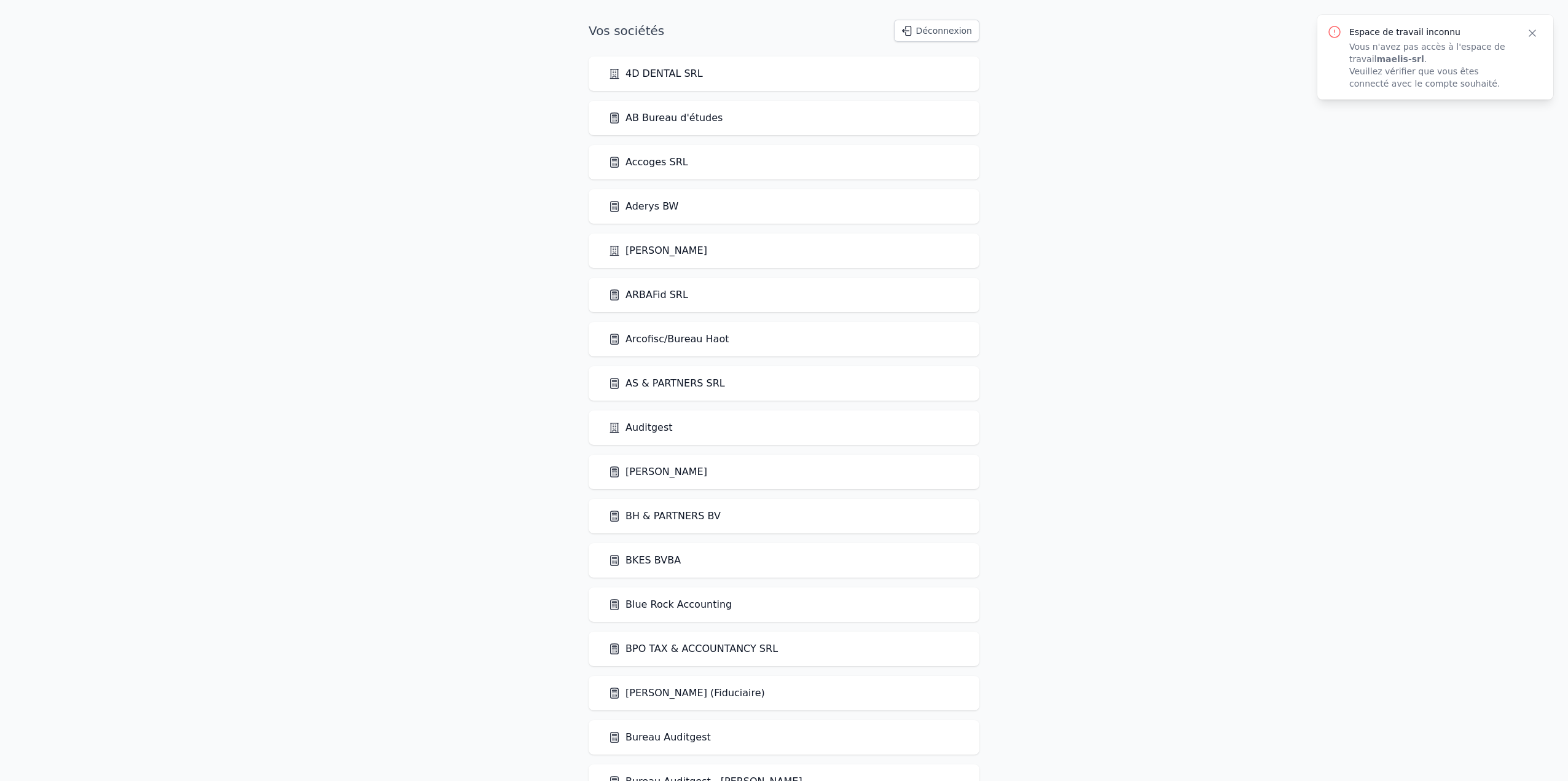
click at [893, 30] on icon "button" at bounding box center [1532, 33] width 6 height 6
